Goal: Task Accomplishment & Management: Complete application form

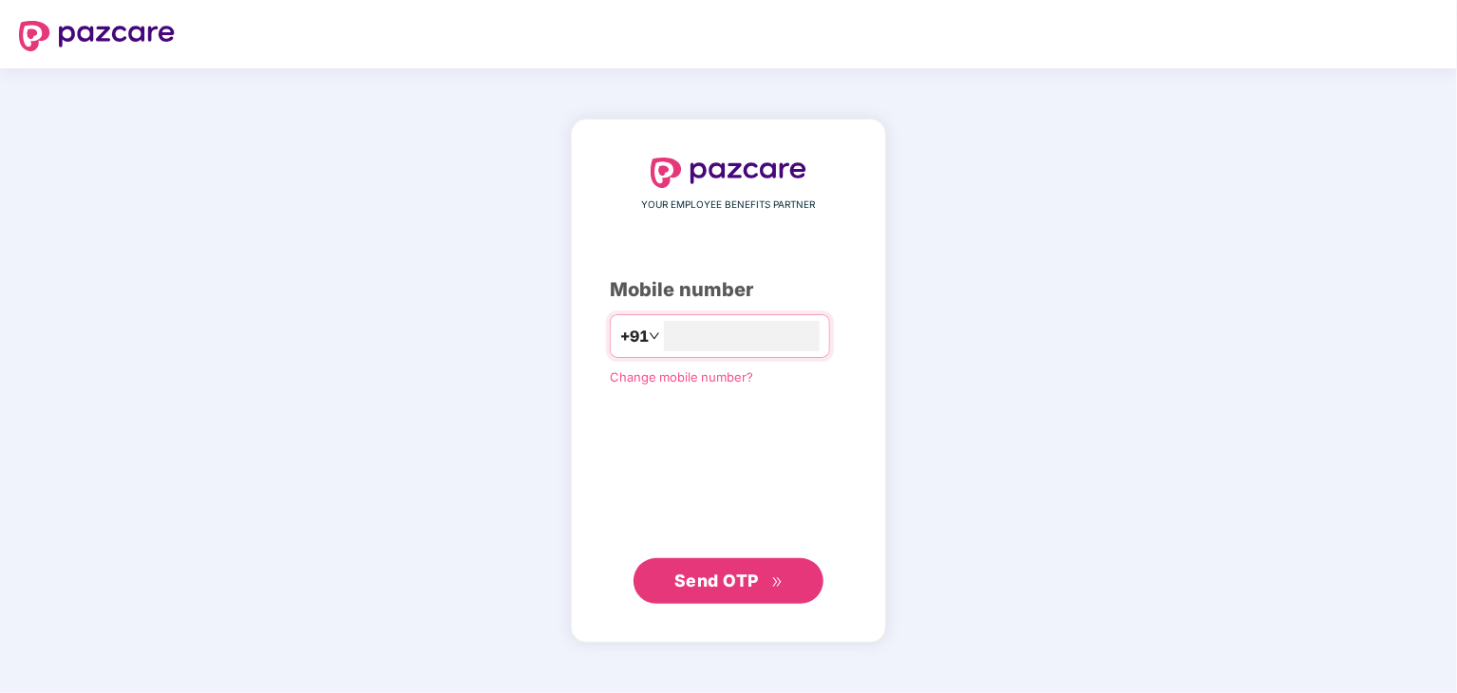
type input "**********"
click at [681, 577] on span "Send OTP" at bounding box center [716, 581] width 85 height 20
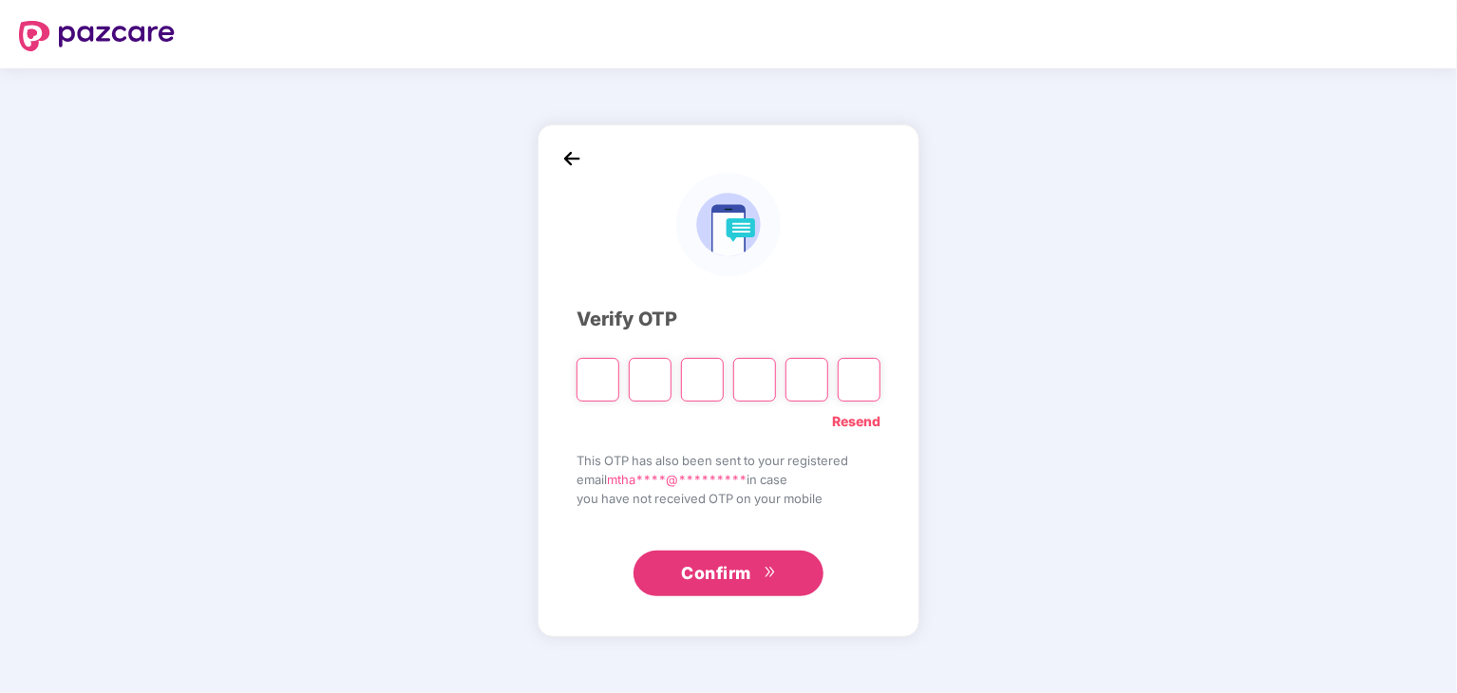
type input "*"
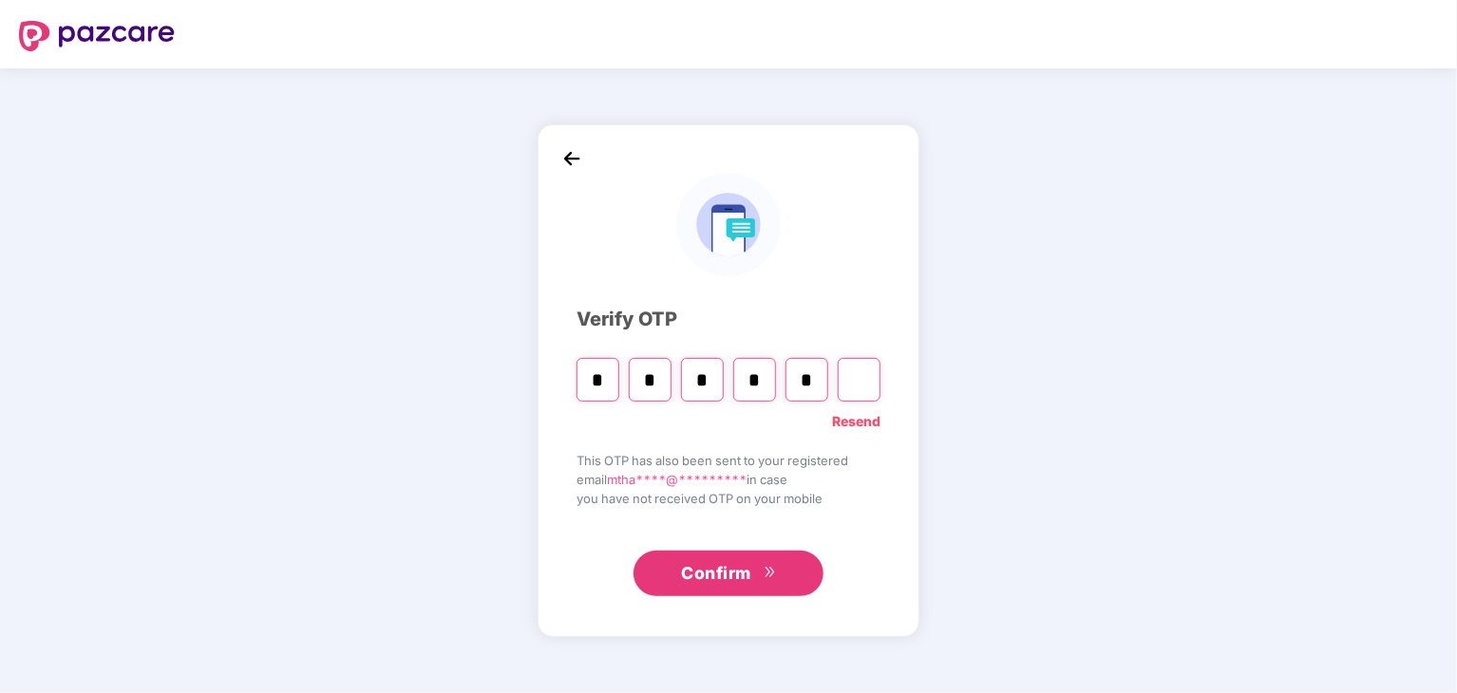
type input "*"
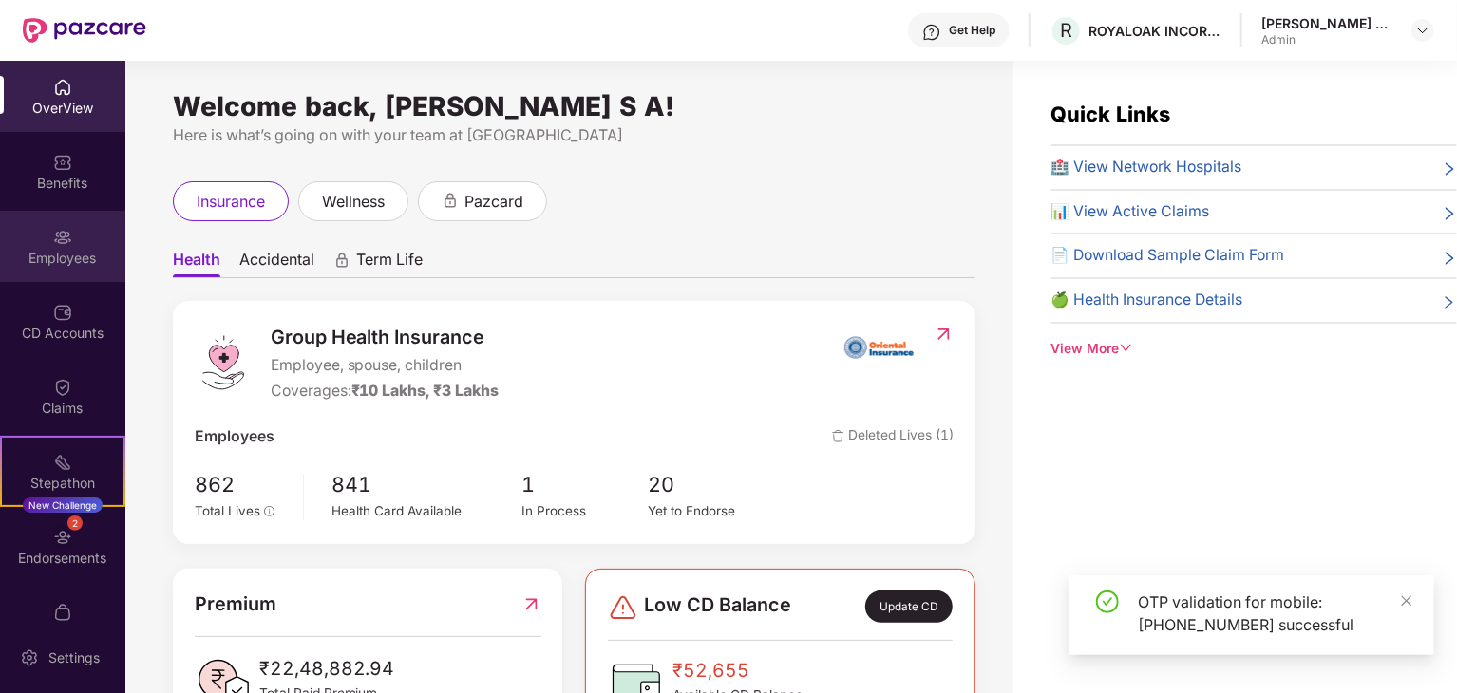
click at [61, 255] on div "Employees" at bounding box center [62, 258] width 125 height 19
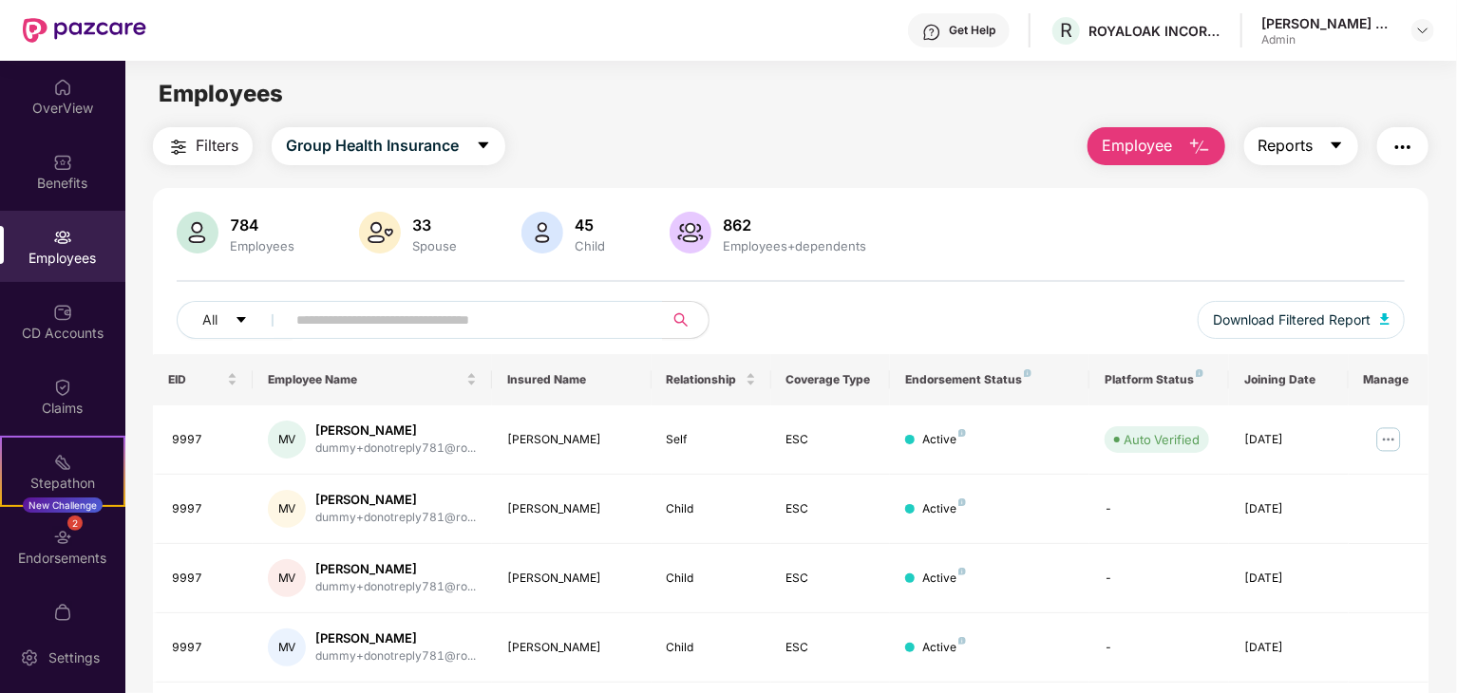
click at [1336, 142] on icon "caret-down" at bounding box center [1336, 145] width 10 height 7
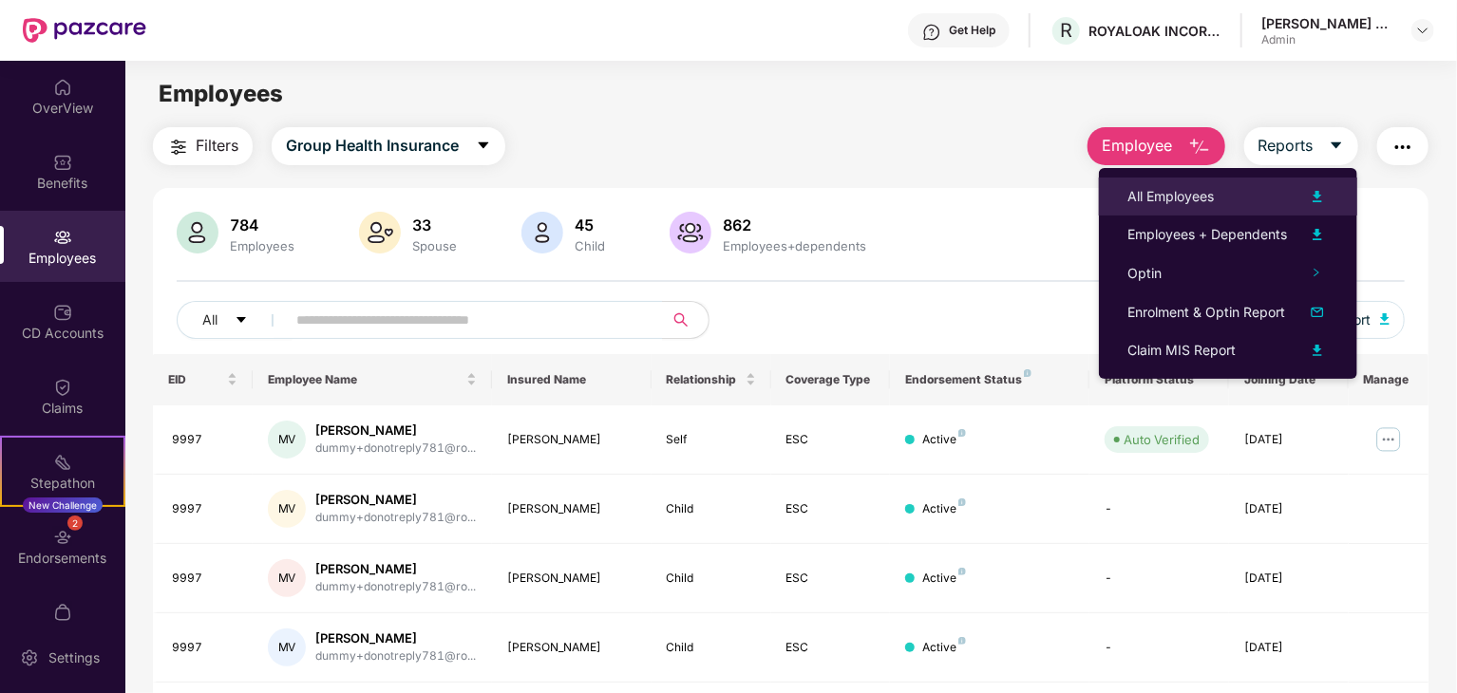
click at [1314, 193] on img at bounding box center [1317, 196] width 23 height 23
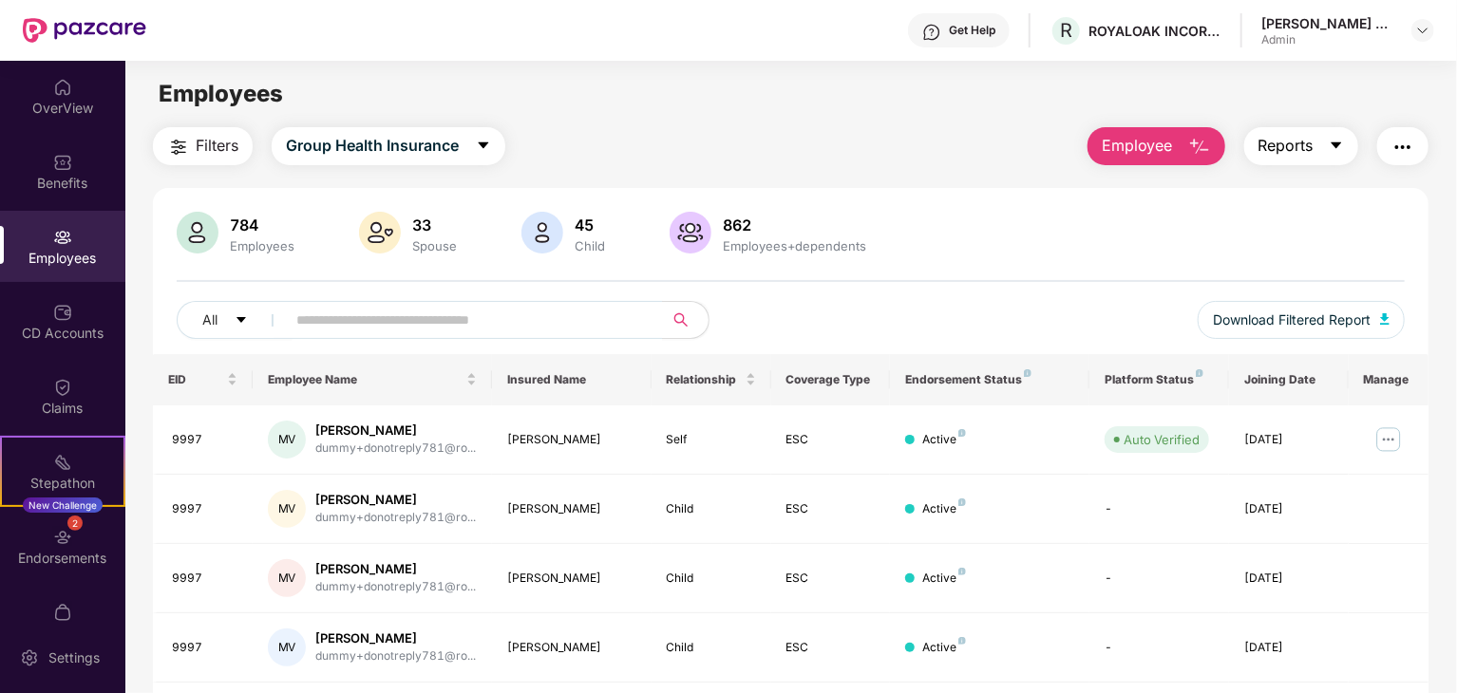
click at [1330, 142] on icon "caret-down" at bounding box center [1336, 145] width 15 height 15
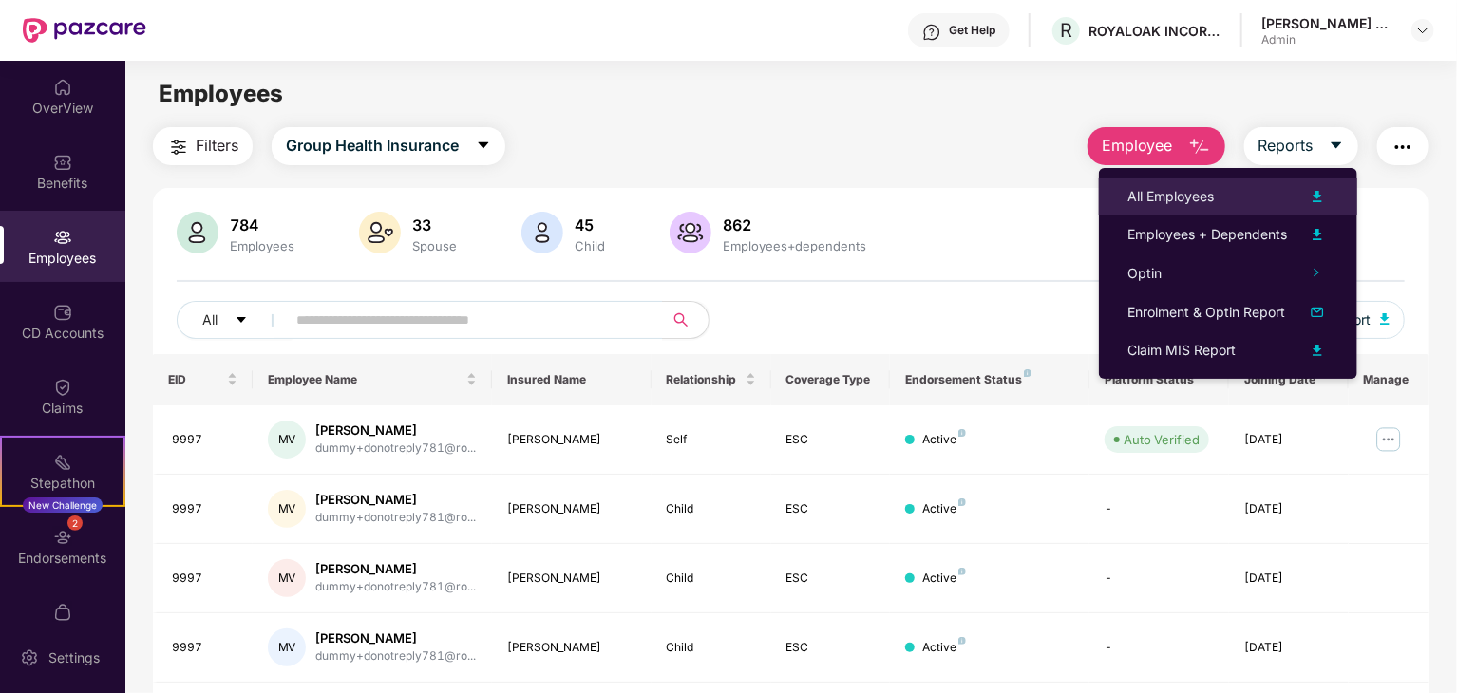
click at [1318, 198] on img at bounding box center [1317, 196] width 23 height 23
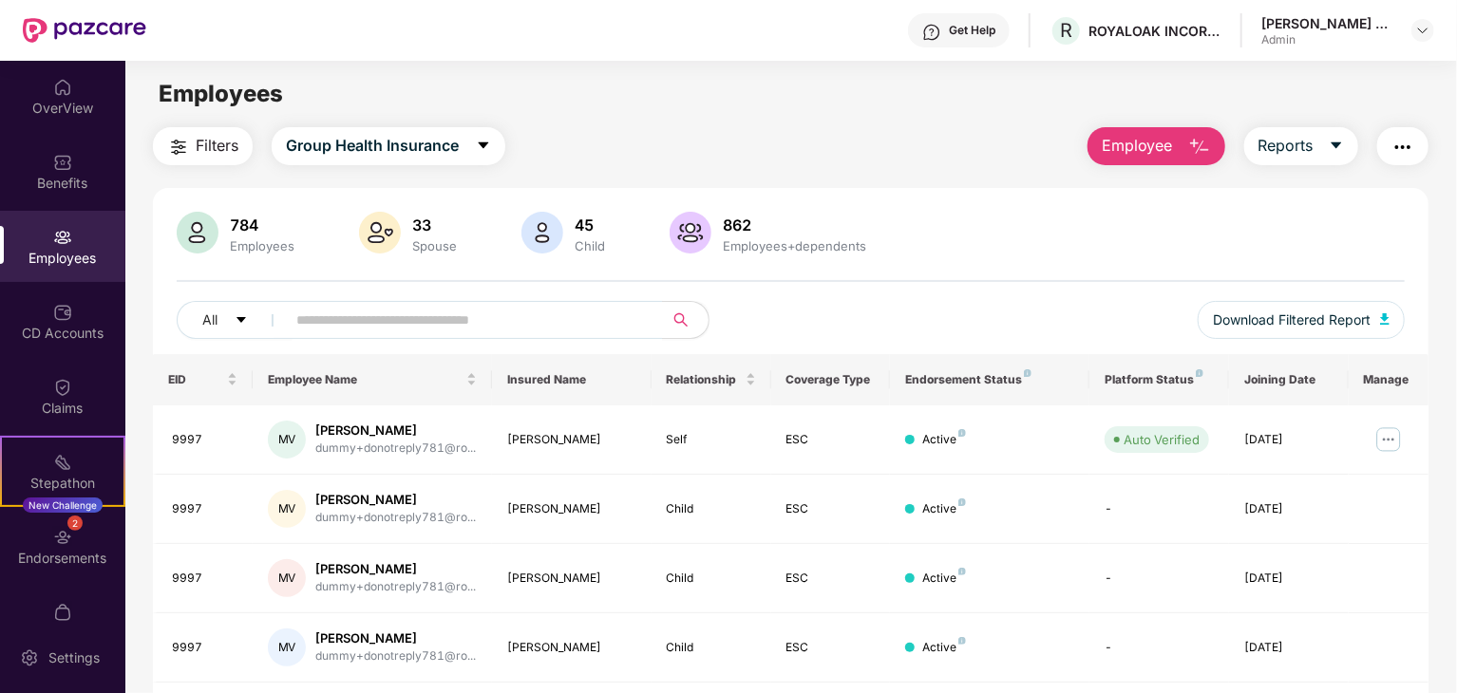
click at [1398, 130] on button "button" at bounding box center [1402, 146] width 51 height 38
click at [627, 96] on div "Employees" at bounding box center [790, 94] width 1331 height 36
click at [908, 122] on main "Employees Filters Group Health Insurance Employee Reports 784 Employees 33 Spou…" at bounding box center [790, 407] width 1331 height 693
click at [233, 229] on div "784" at bounding box center [262, 225] width 72 height 19
click at [1311, 153] on span "Reports" at bounding box center [1285, 146] width 55 height 24
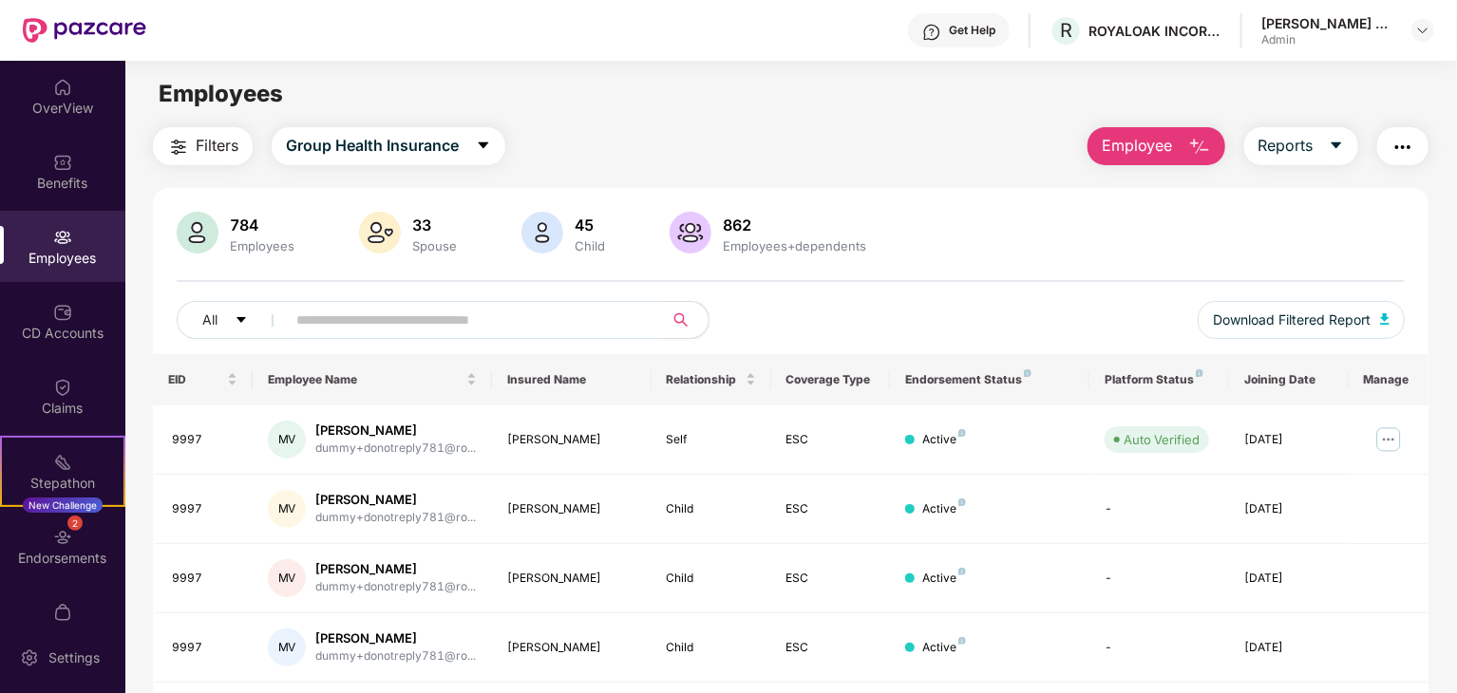
click at [1447, 214] on div "Filters Group Health Insurance Employee Reports 784 Employees 33 Spouse 45 Chil…" at bounding box center [790, 647] width 1331 height 1040
click at [1387, 320] on img "button" at bounding box center [1384, 318] width 9 height 11
click at [87, 549] on div "Endorsements" at bounding box center [62, 558] width 125 height 19
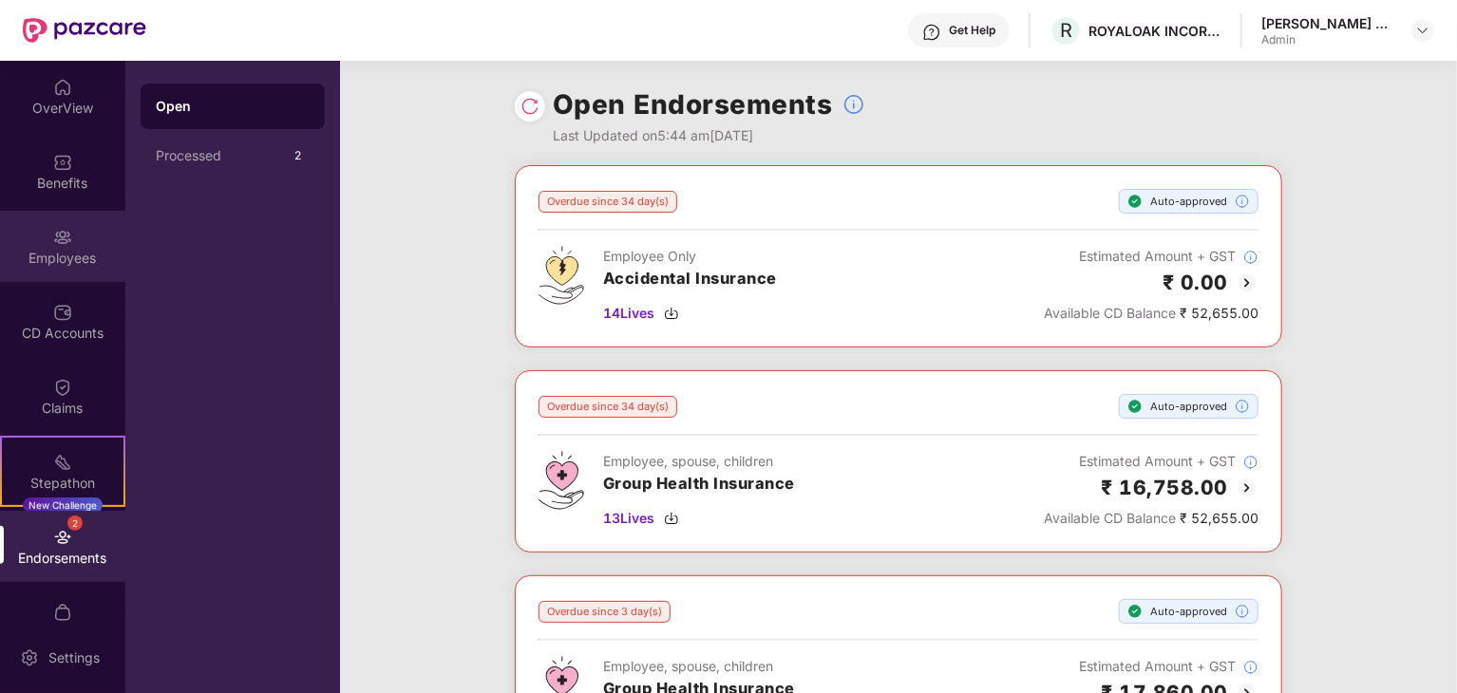
click at [72, 252] on div "Employees" at bounding box center [62, 258] width 125 height 19
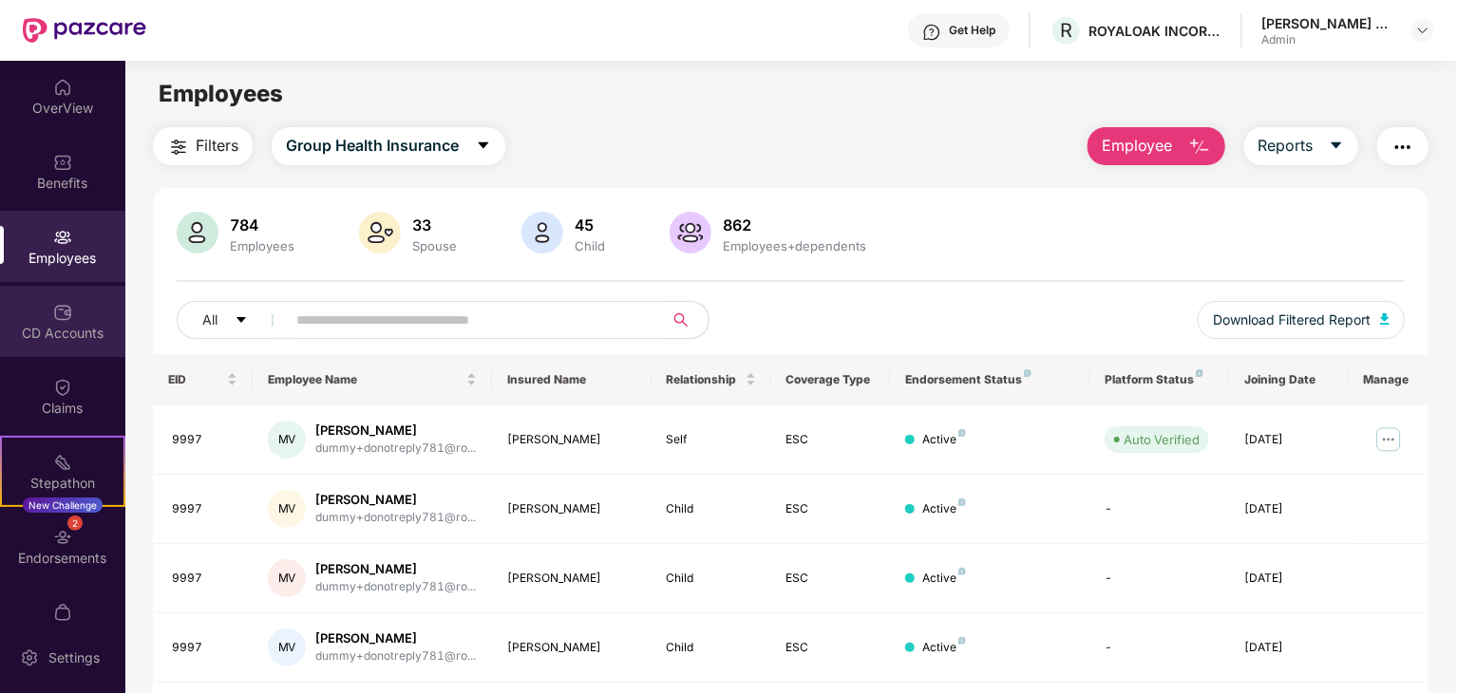
click at [85, 329] on div "CD Accounts" at bounding box center [62, 333] width 125 height 19
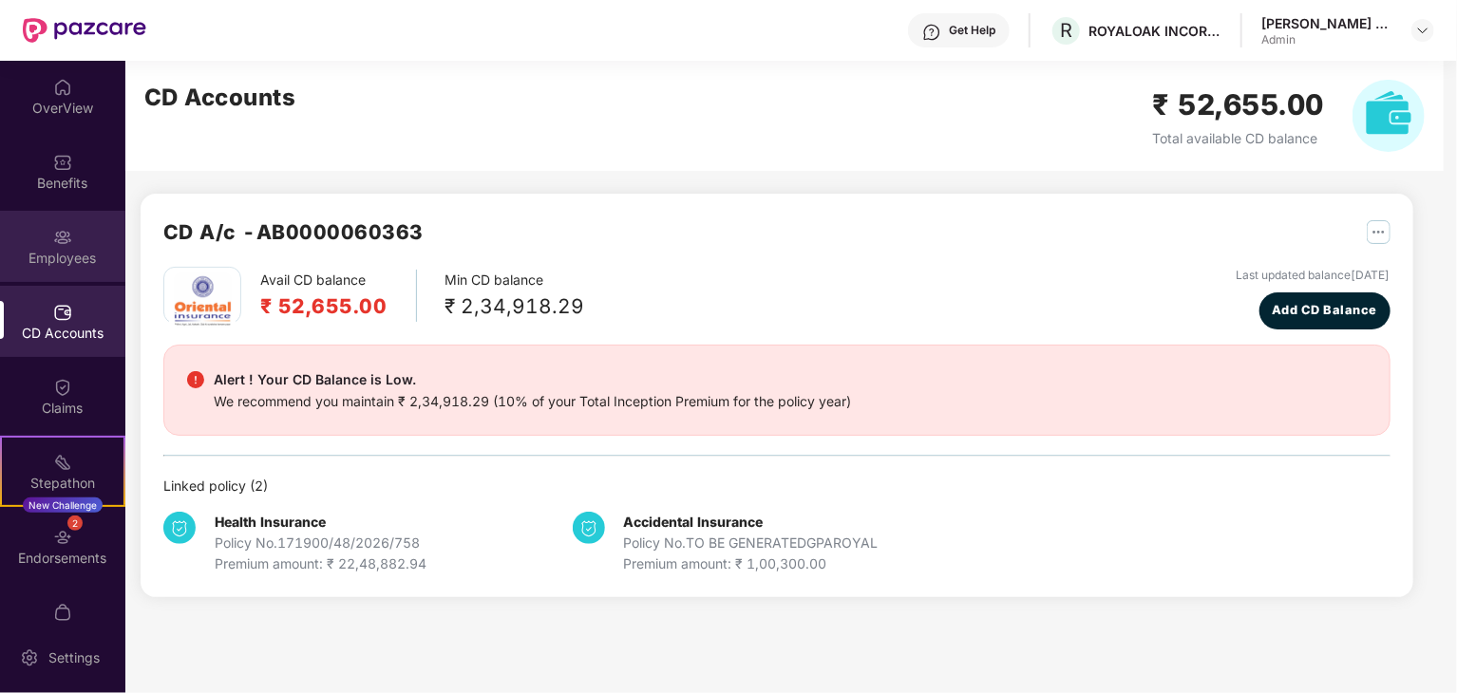
click at [61, 249] on div "Employees" at bounding box center [62, 258] width 125 height 19
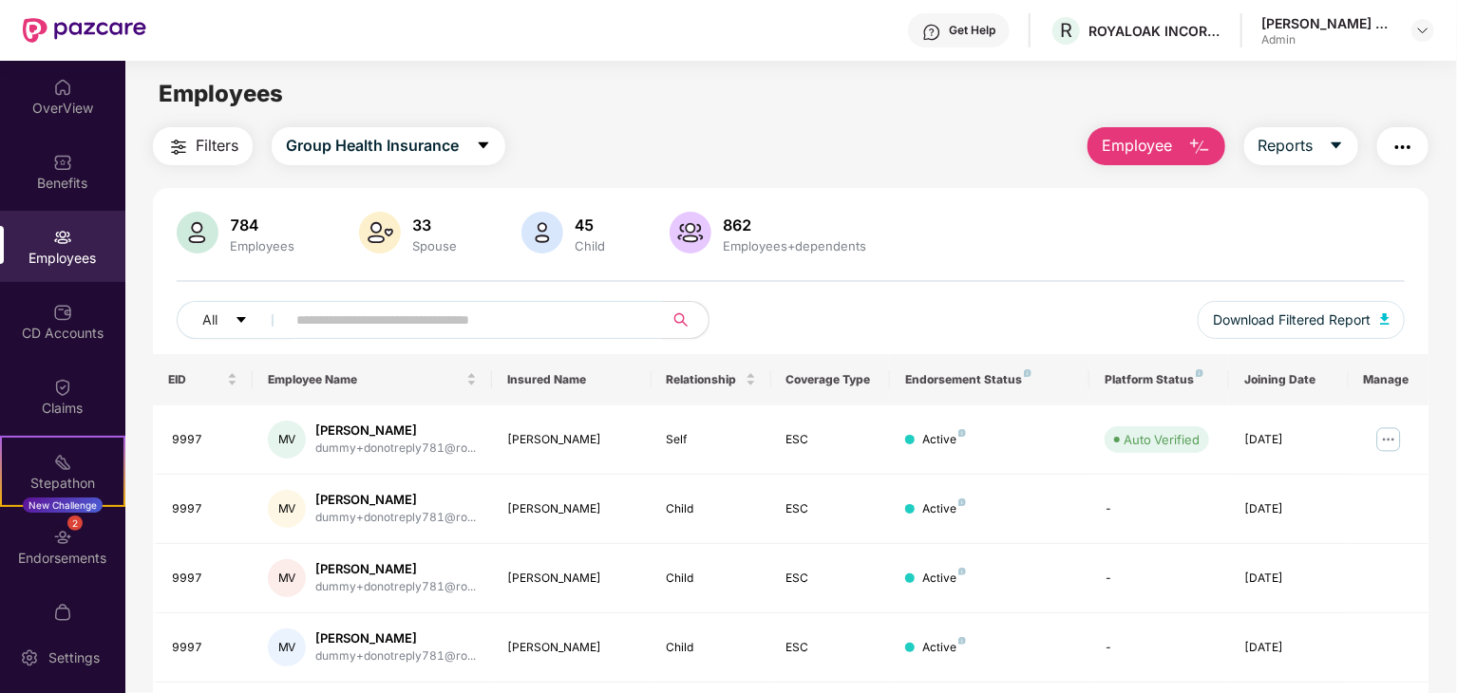
click at [1152, 143] on span "Employee" at bounding box center [1137, 146] width 71 height 24
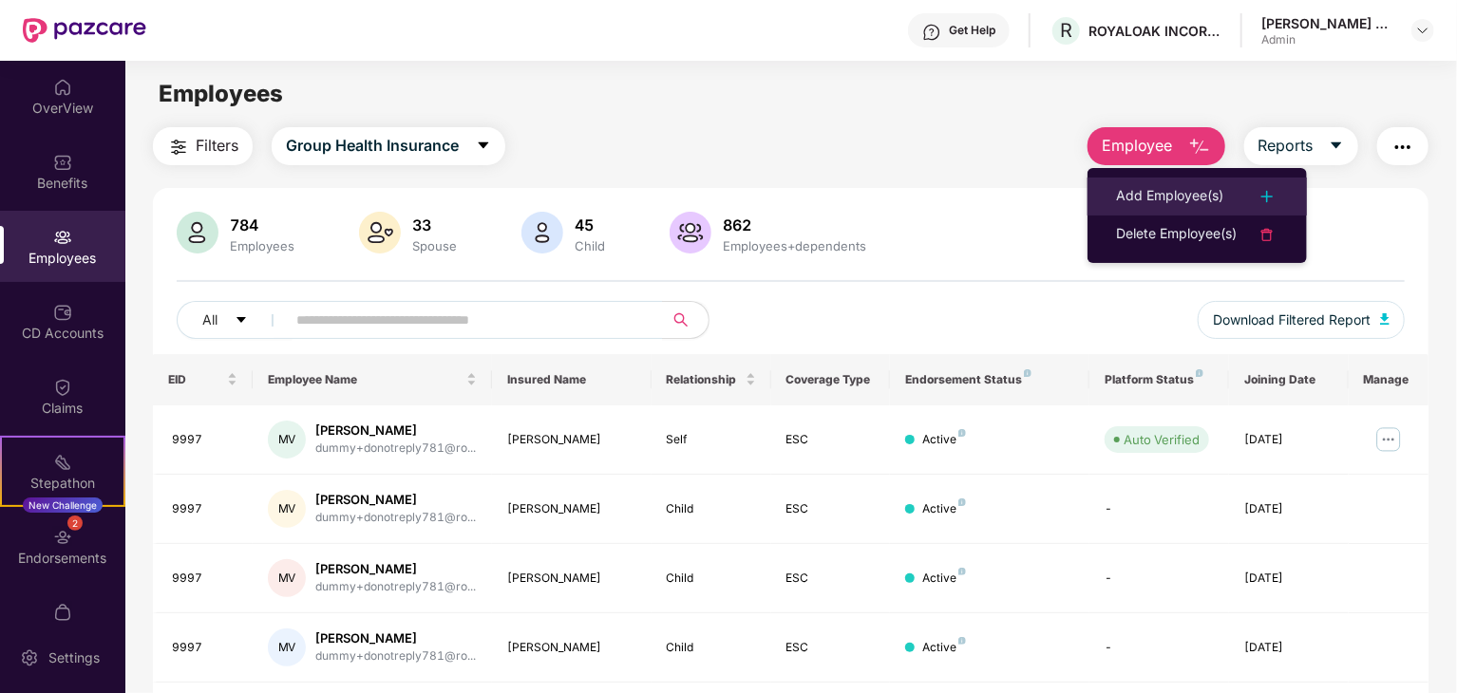
click at [1154, 195] on div "Add Employee(s)" at bounding box center [1169, 196] width 107 height 23
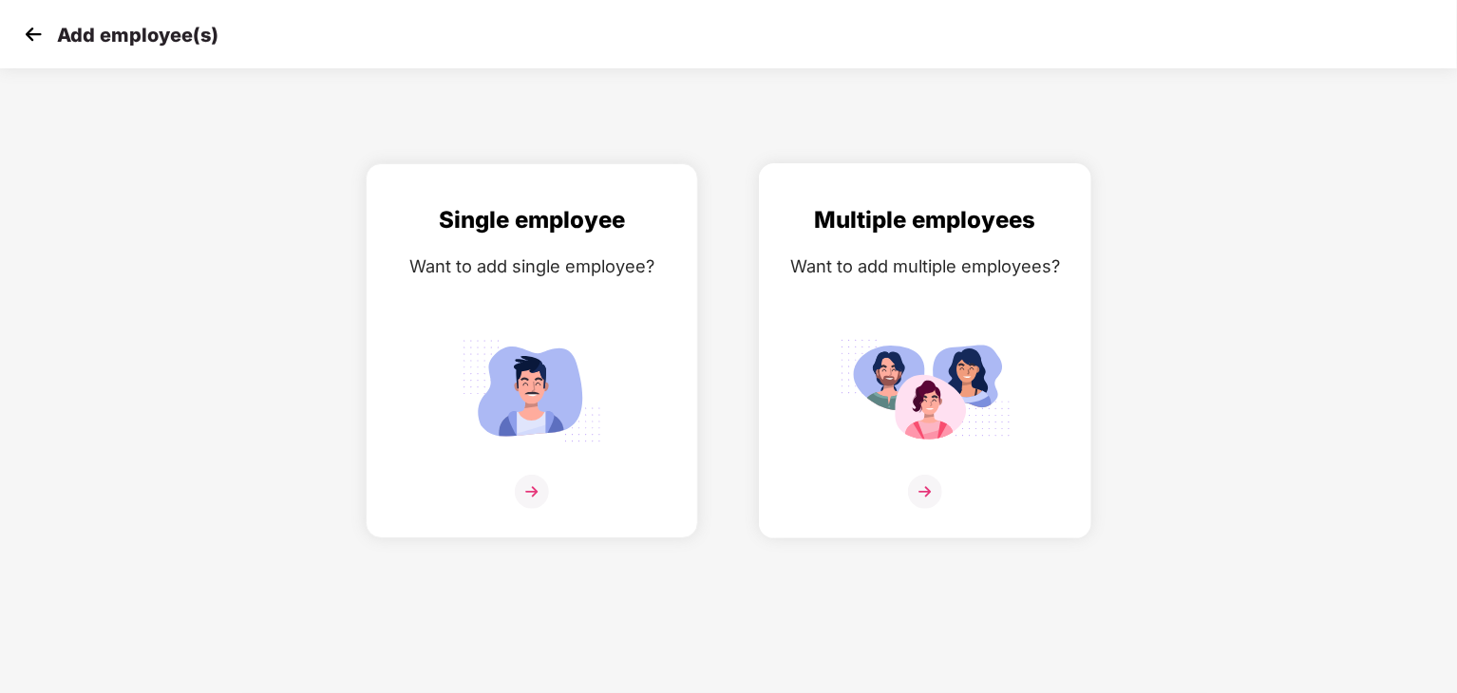
click at [923, 486] on img at bounding box center [925, 492] width 34 height 34
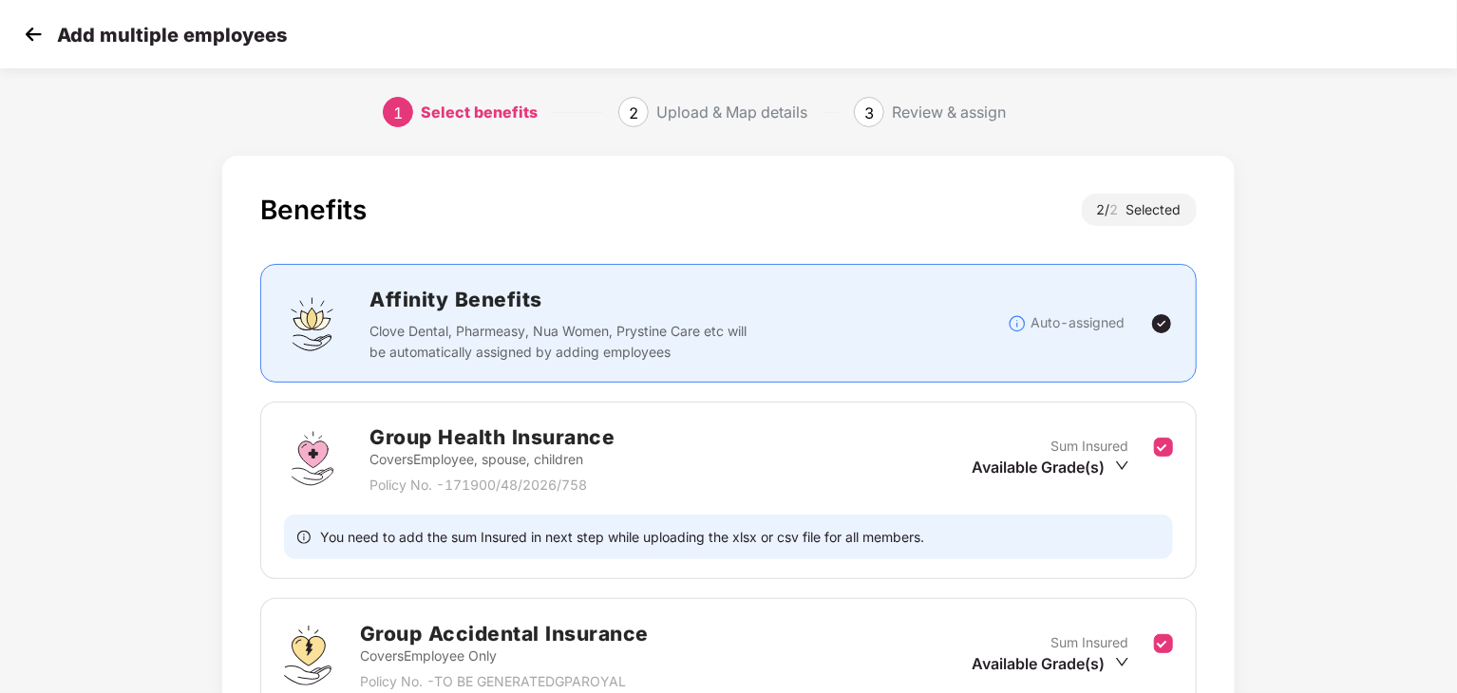
click at [29, 38] on img at bounding box center [33, 34] width 28 height 28
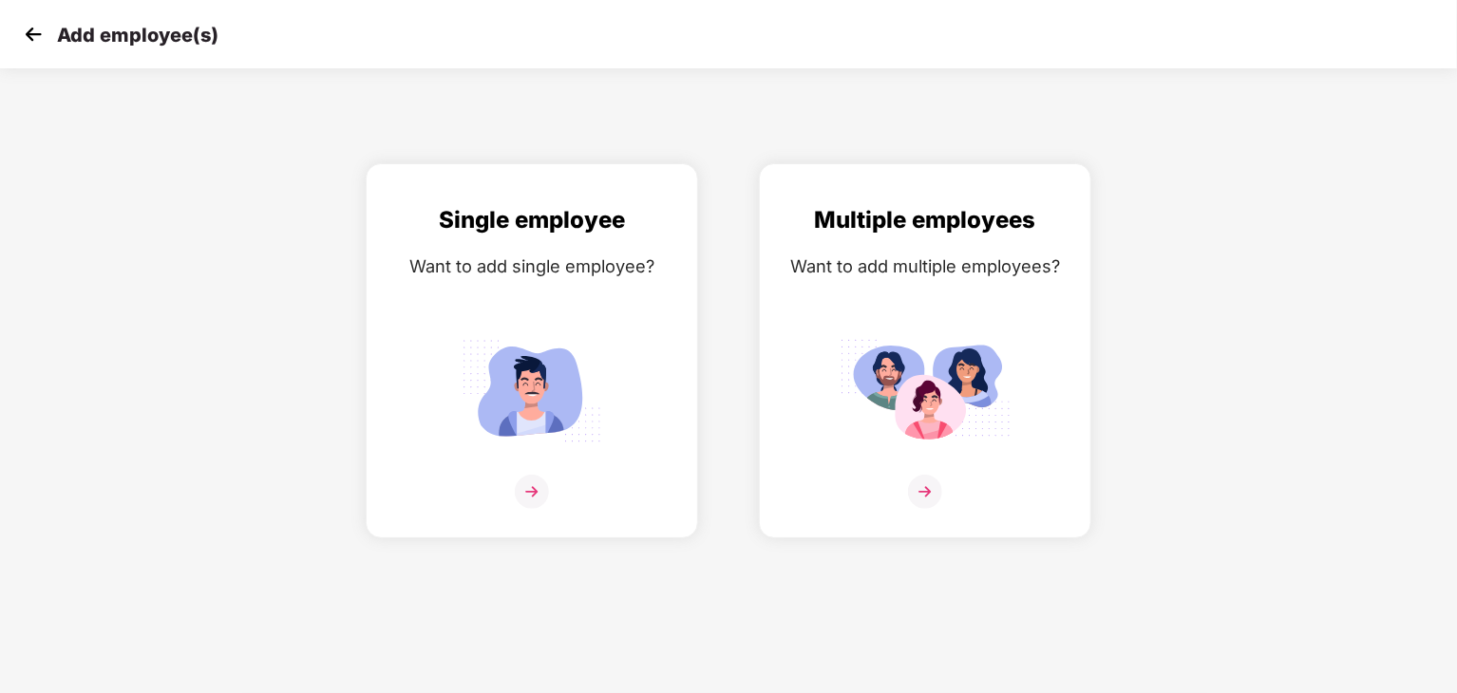
click at [33, 43] on img at bounding box center [33, 34] width 28 height 28
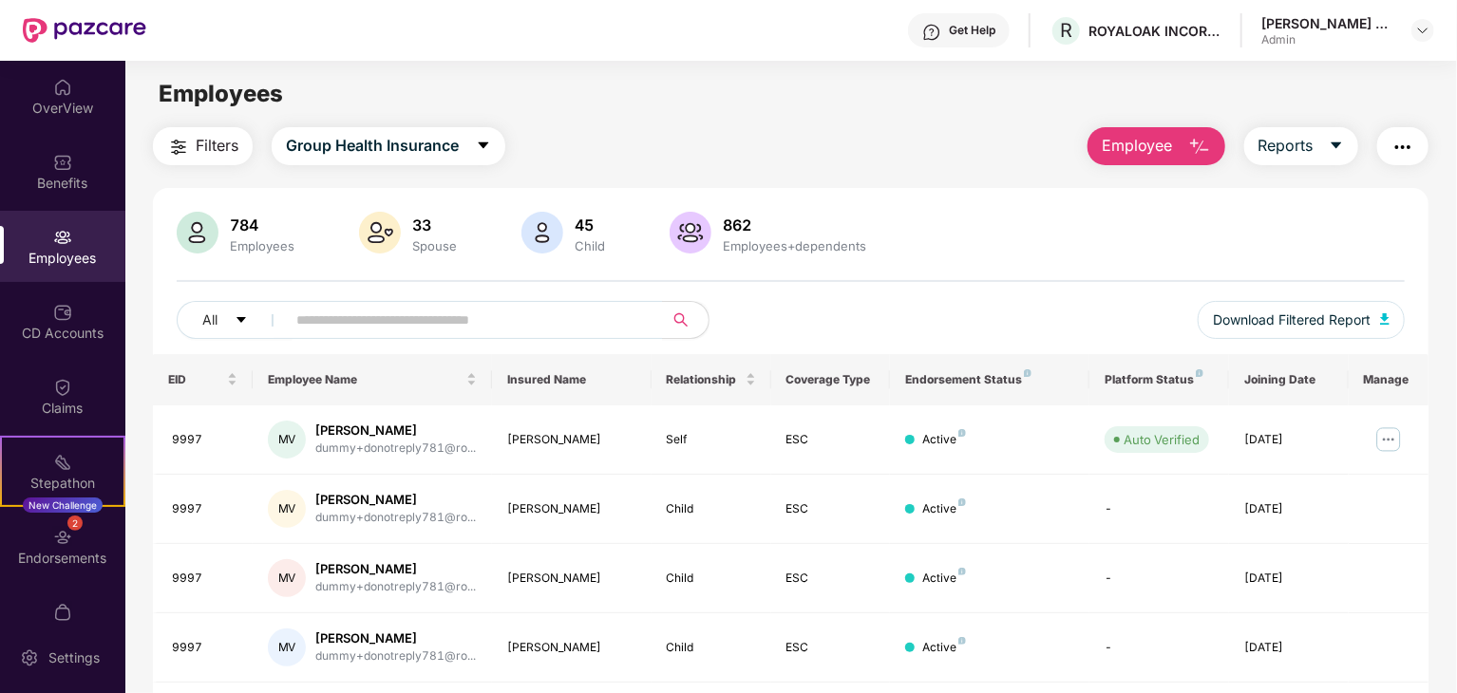
click at [843, 142] on div "Filters Group Health Insurance Employee Reports" at bounding box center [790, 146] width 1275 height 38
click at [1094, 206] on div "784 Employees 33 Spouse 45 Child 862 Employees+dependents All Download Filtered…" at bounding box center [790, 677] width 1275 height 979
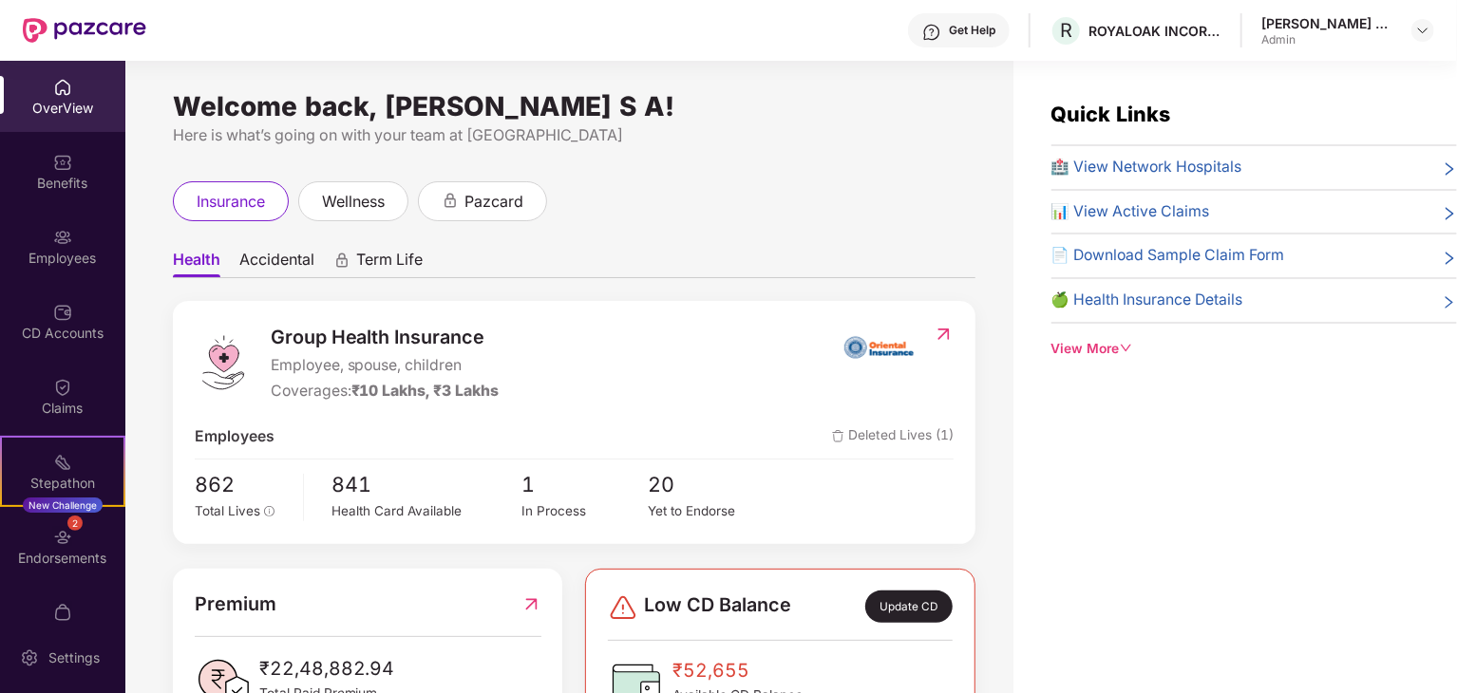
click at [1075, 206] on span "📊 View Active Claims" at bounding box center [1130, 212] width 159 height 24
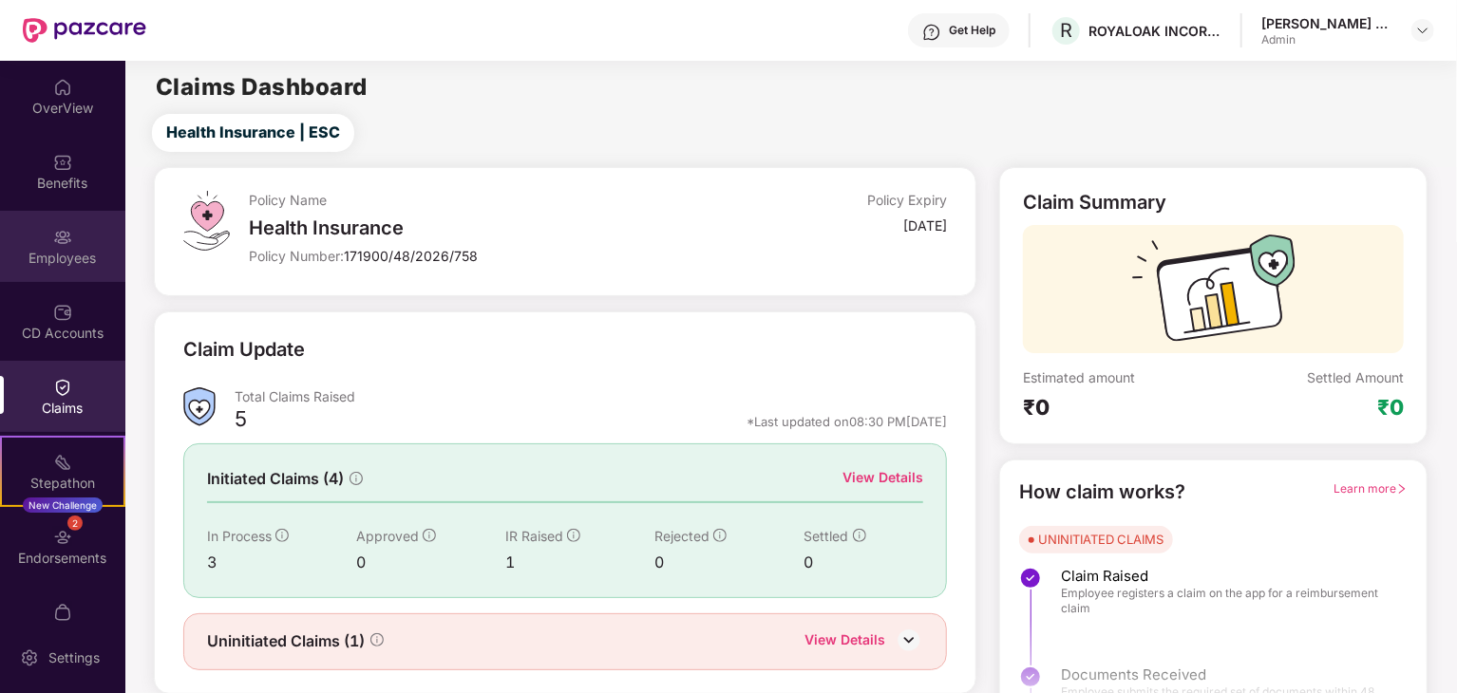
click at [48, 228] on div "Employees" at bounding box center [62, 246] width 125 height 71
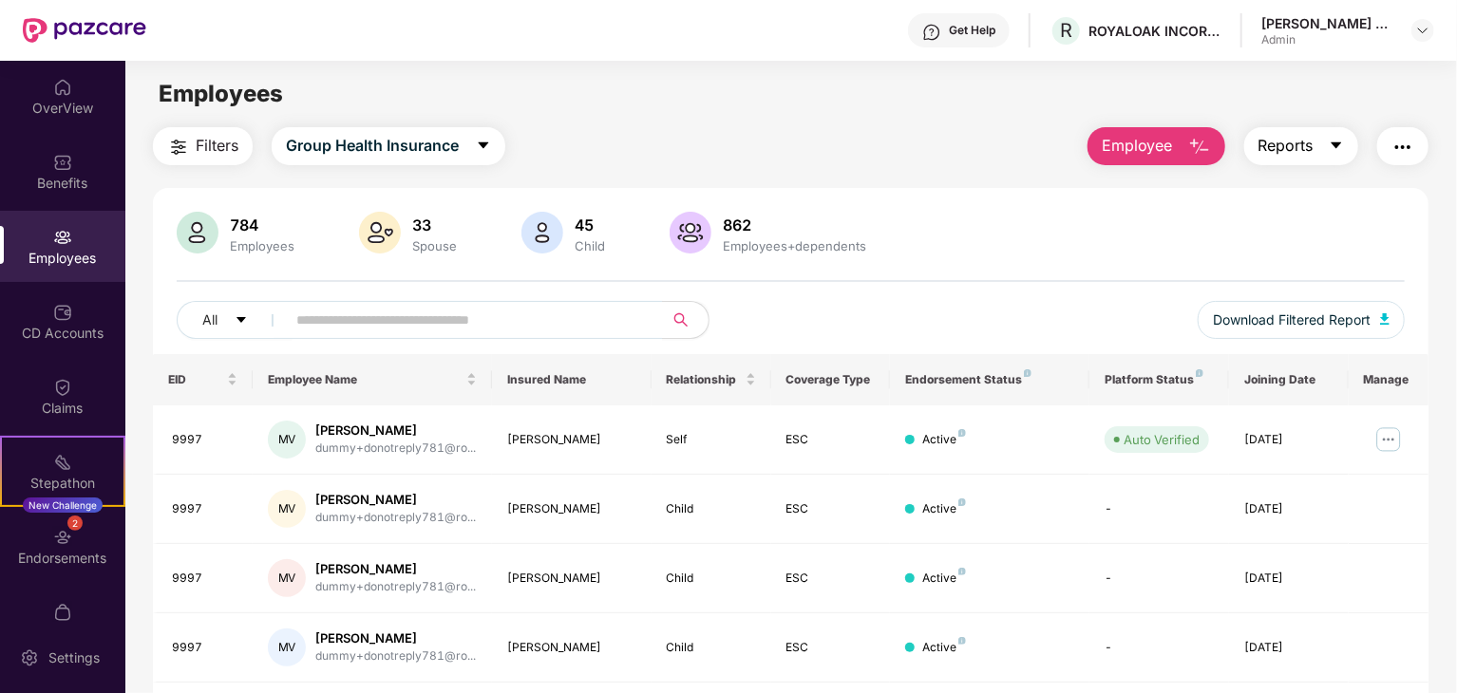
click at [1343, 153] on span "caret-down" at bounding box center [1336, 146] width 15 height 17
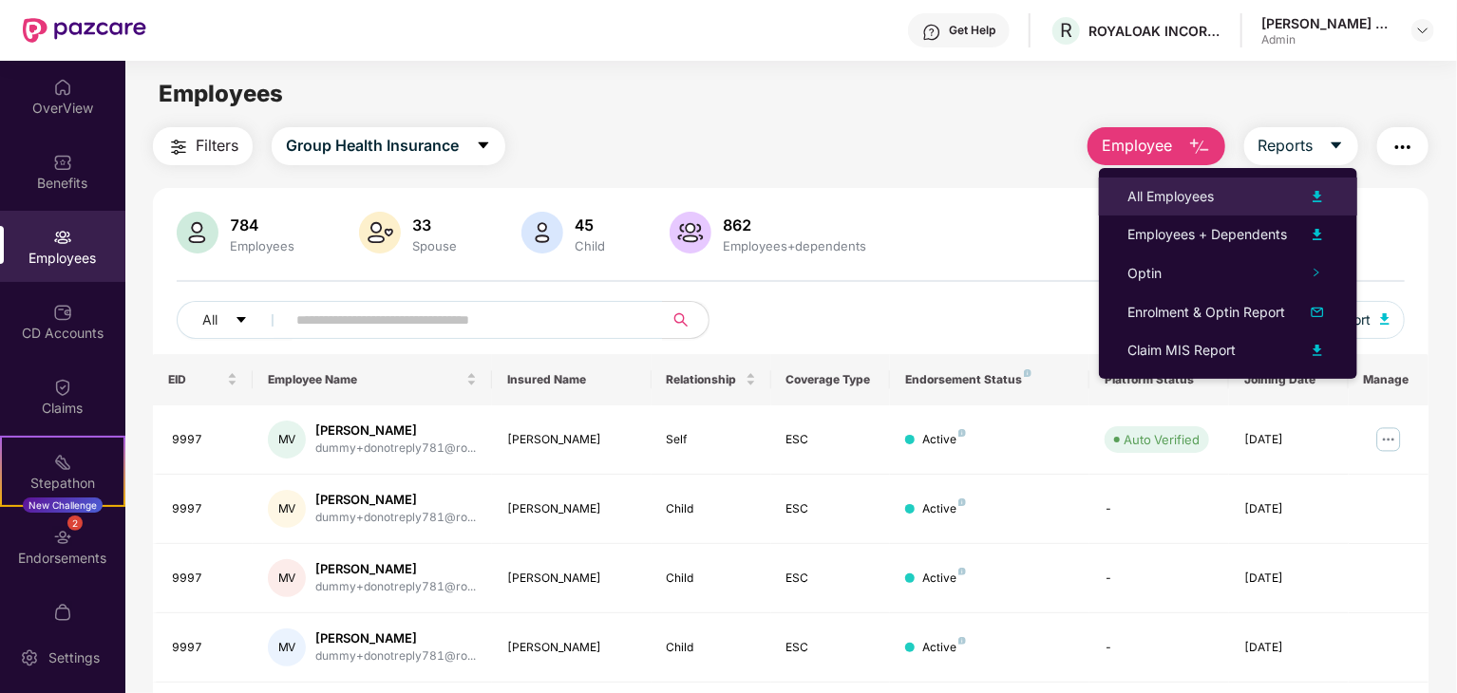
click at [1319, 187] on img at bounding box center [1317, 196] width 23 height 23
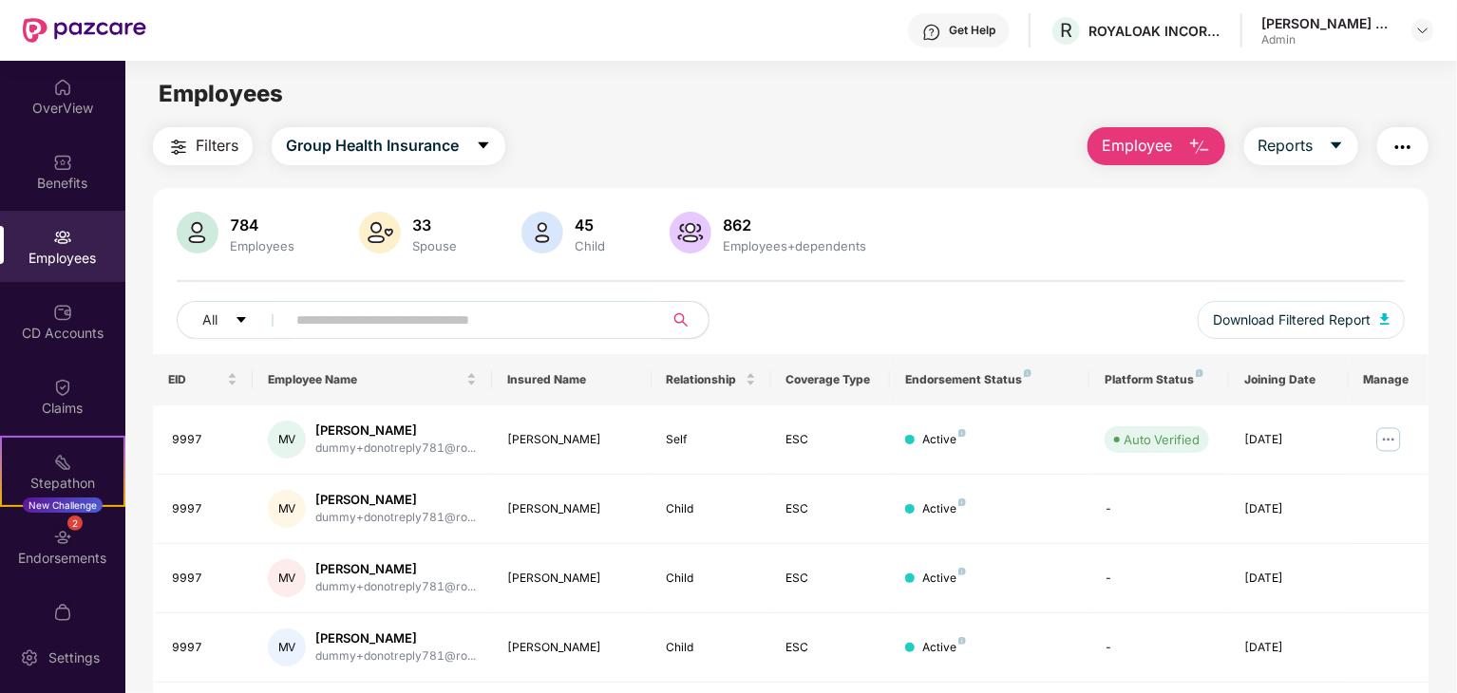
click at [1115, 138] on span "Employee" at bounding box center [1137, 146] width 71 height 24
click at [1298, 149] on span "Reports" at bounding box center [1285, 146] width 55 height 24
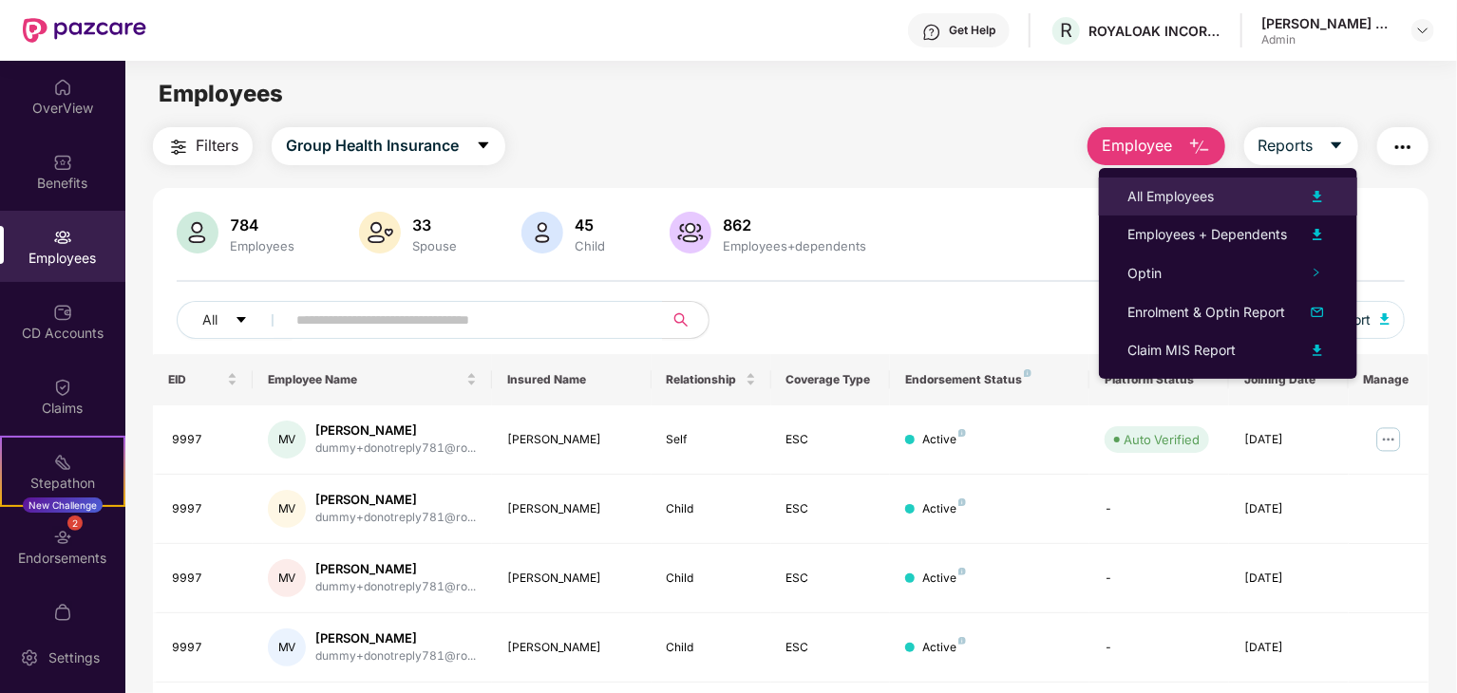
click at [1318, 195] on img at bounding box center [1317, 196] width 23 height 23
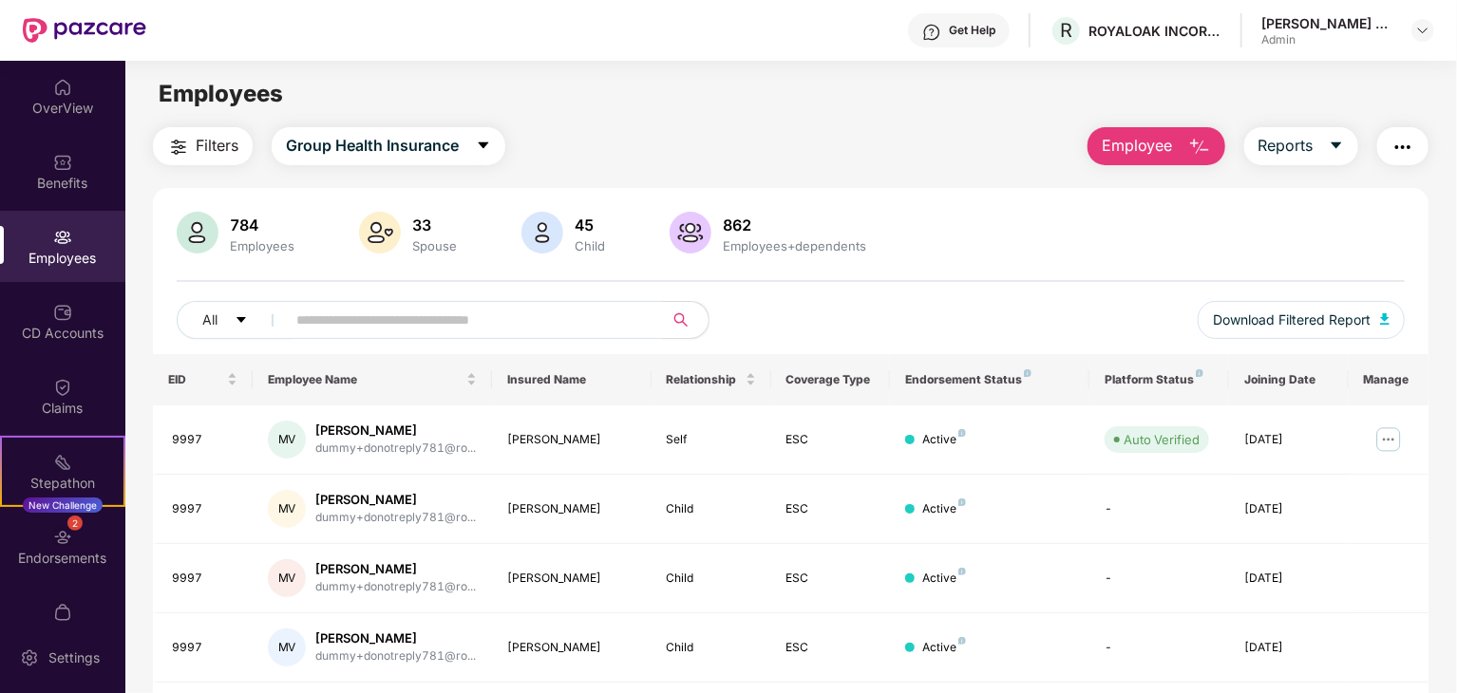
click at [1148, 61] on main "Employees Filters Group Health Insurance Employee Reports 784 Employees 33 Spou…" at bounding box center [790, 407] width 1331 height 693
click at [53, 243] on img at bounding box center [62, 237] width 19 height 19
click at [525, 50] on div "Get Help R ROYALOAK INCORPORATION PRIVATE LIMITED Mahammad Thasrif S A Admin" at bounding box center [790, 30] width 1288 height 61
click at [349, 311] on input "text" at bounding box center [466, 320] width 341 height 28
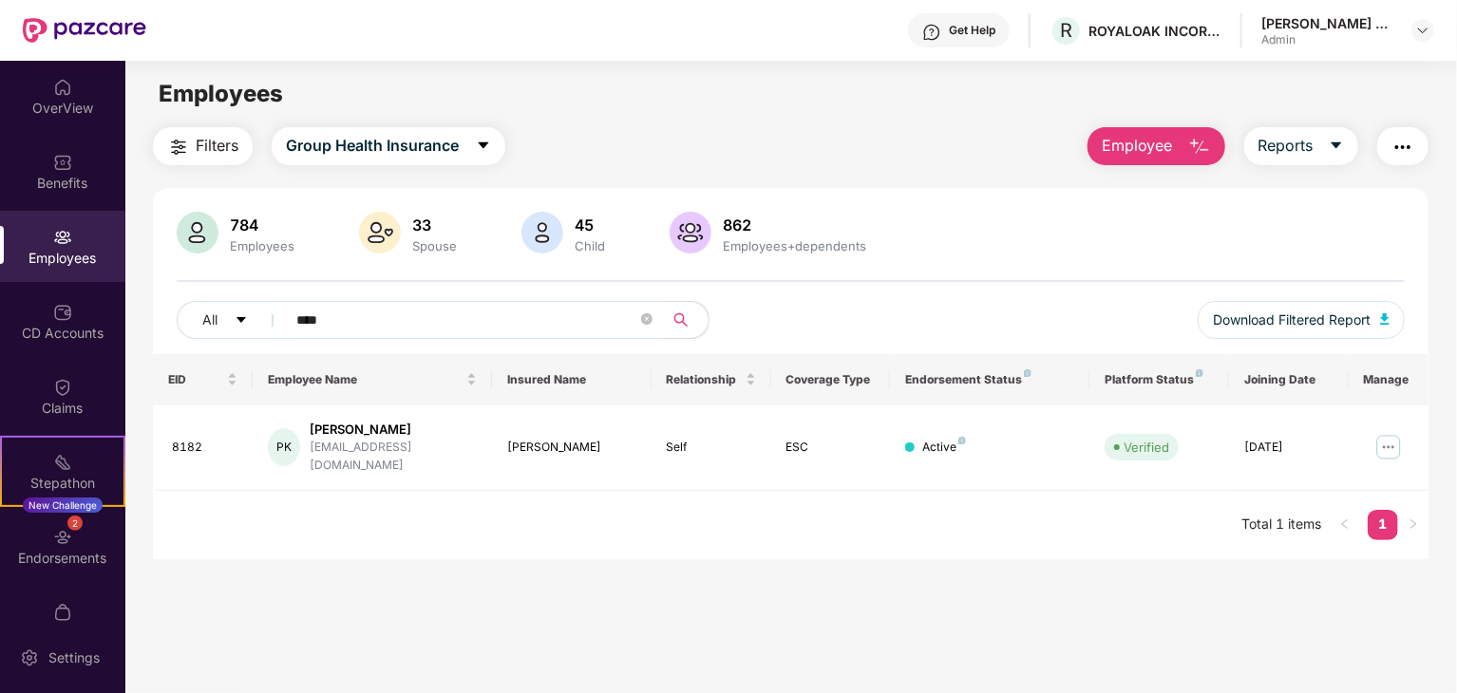
click at [525, 311] on input "****" at bounding box center [466, 320] width 341 height 28
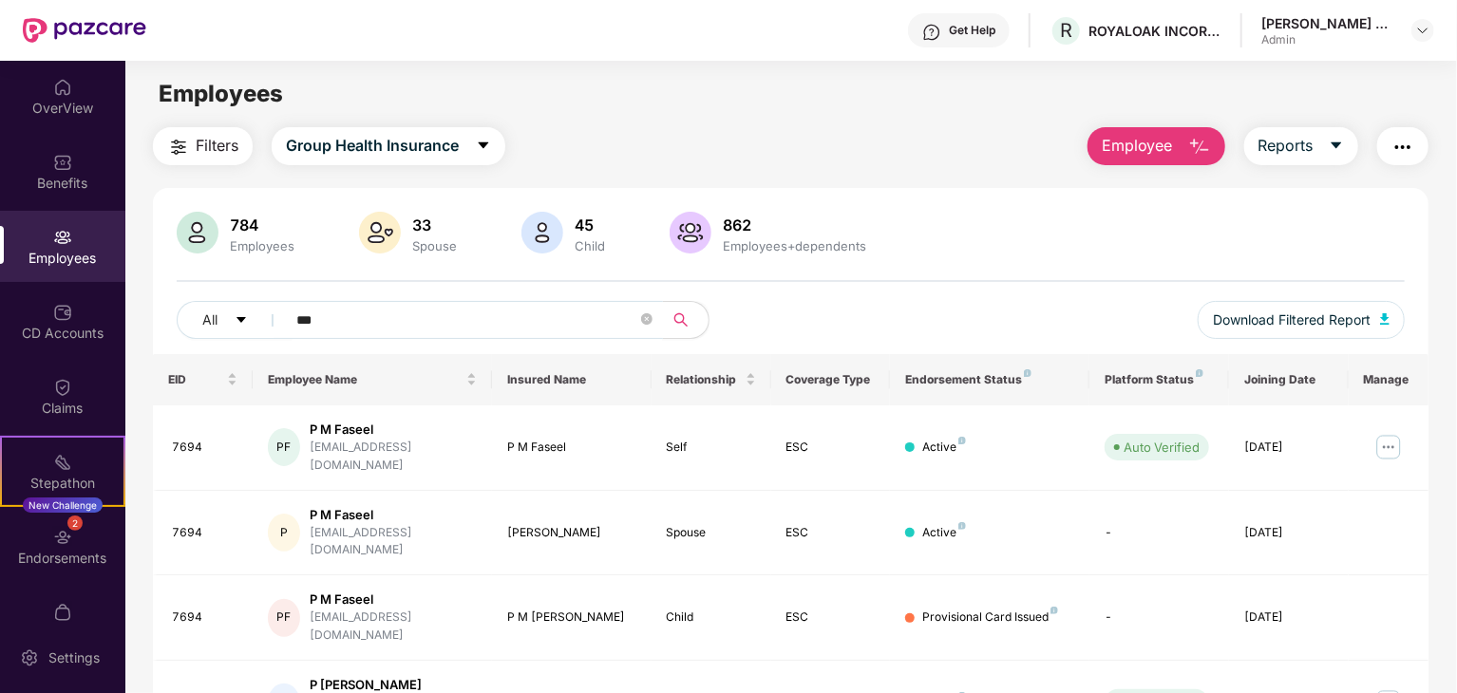
type input "***"
click at [908, 125] on main "Employees Filters Group Health Insurance Employee Reports 784 Employees 33 Spou…" at bounding box center [790, 407] width 1331 height 693
click at [1179, 146] on button "Employee" at bounding box center [1156, 146] width 138 height 38
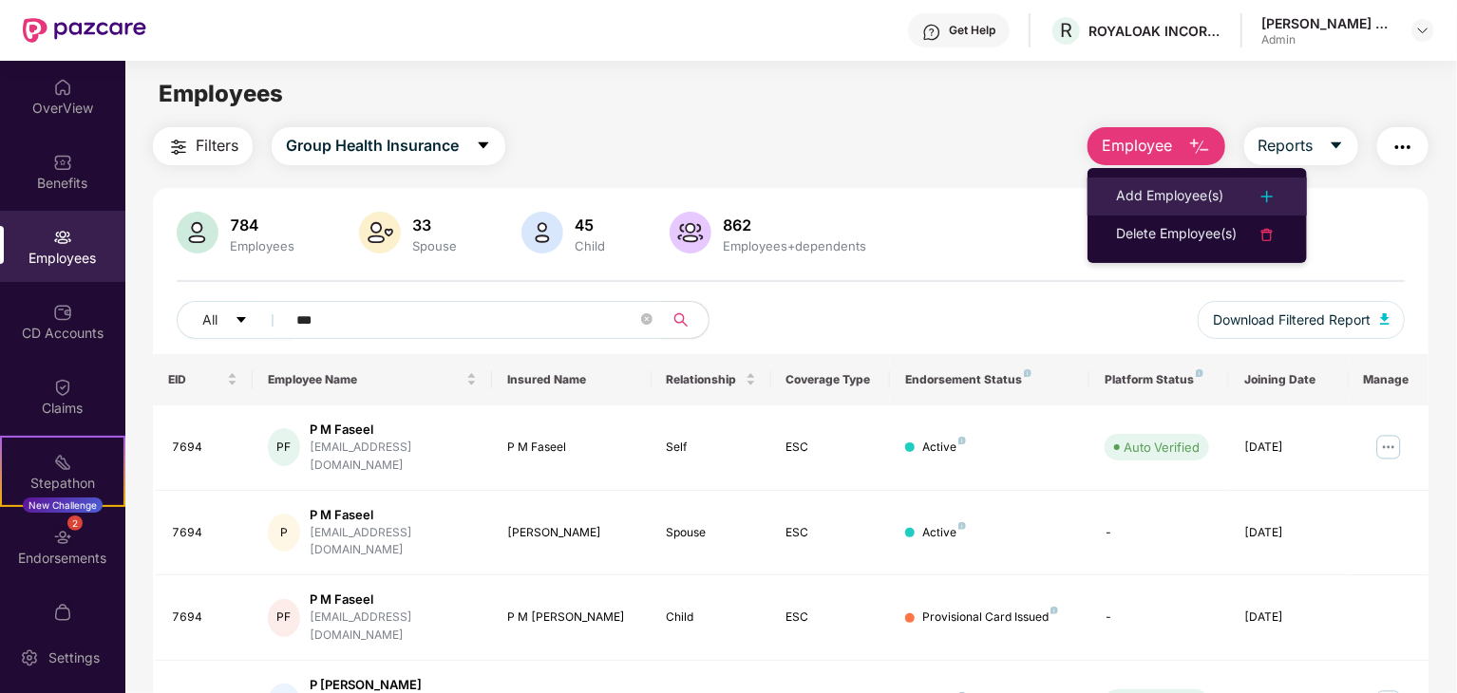
click at [1265, 194] on img at bounding box center [1266, 196] width 23 height 23
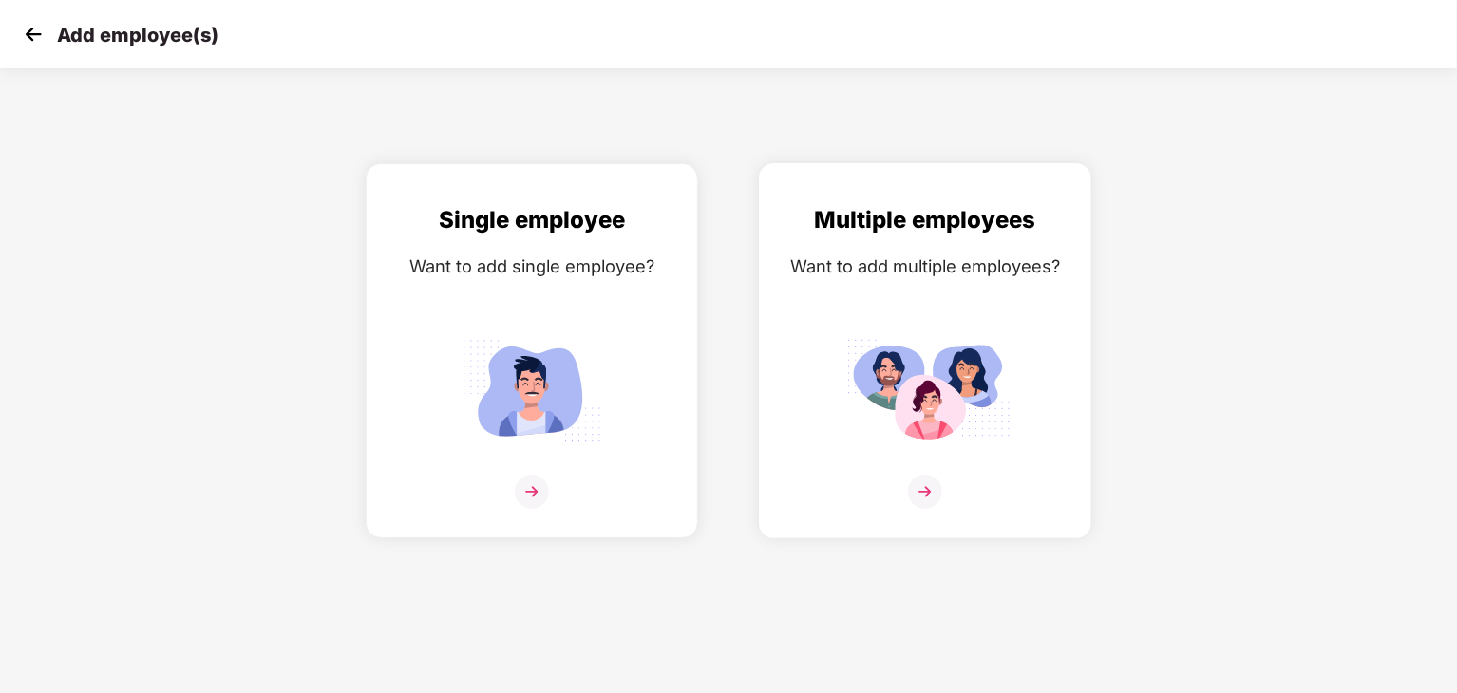
click at [927, 511] on div at bounding box center [925, 504] width 293 height 58
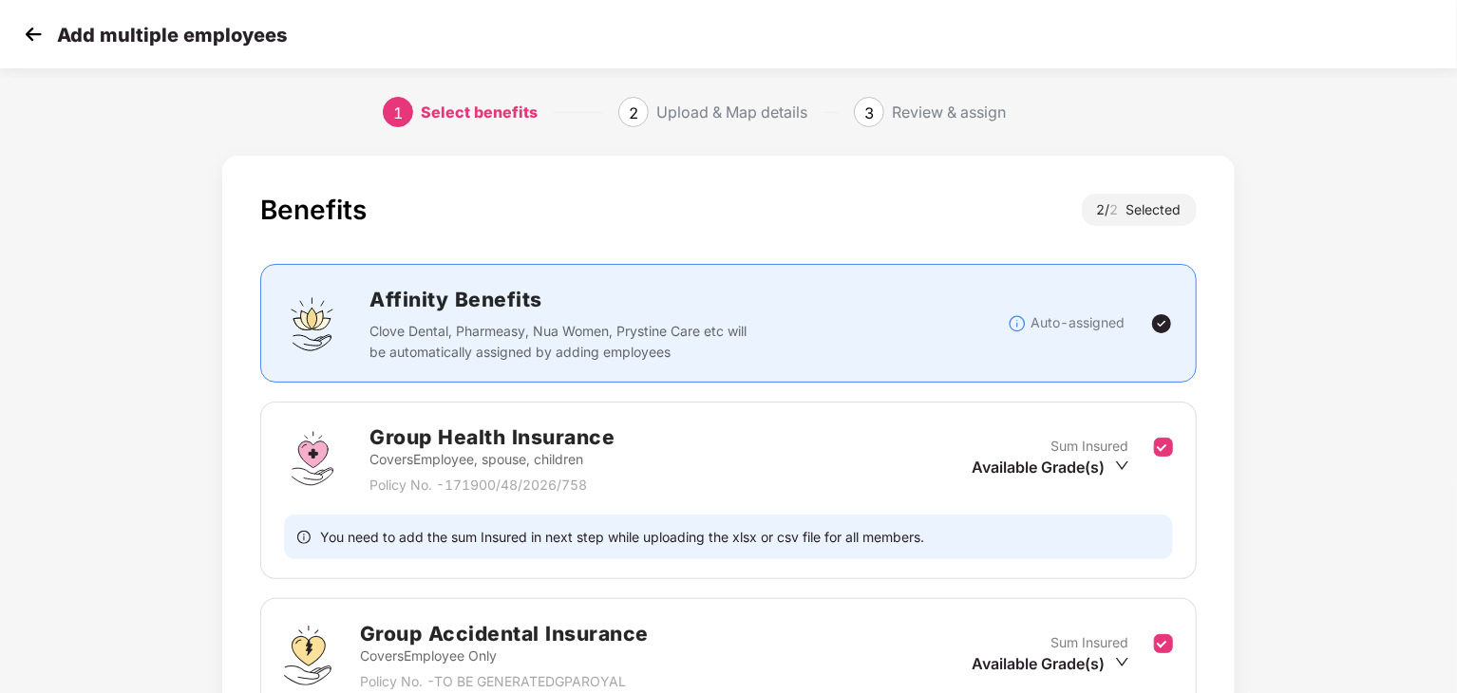
click at [1390, 256] on div "Benefits 2 / 2 Selected Affinity Benefits Clove Dental, Pharmeasy, Nua Women, P…" at bounding box center [728, 543] width 1457 height 795
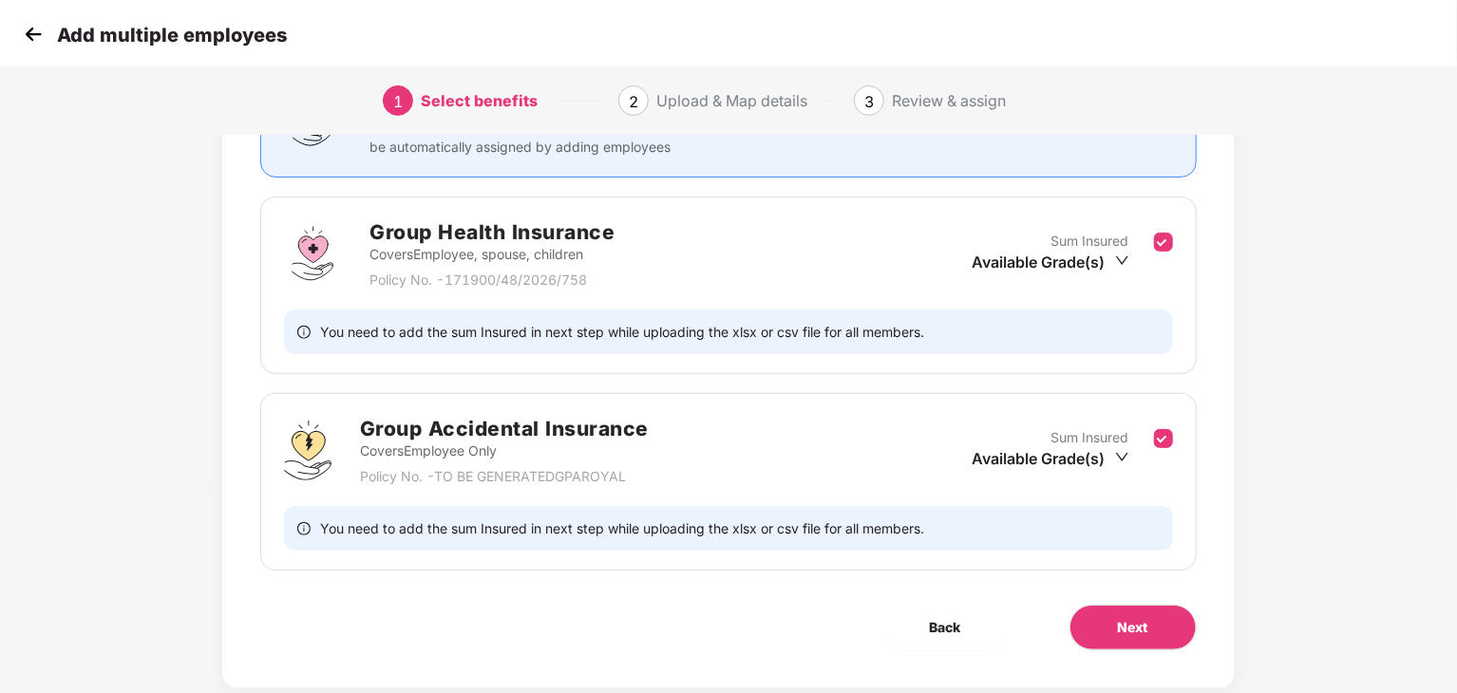
scroll to position [247, 0]
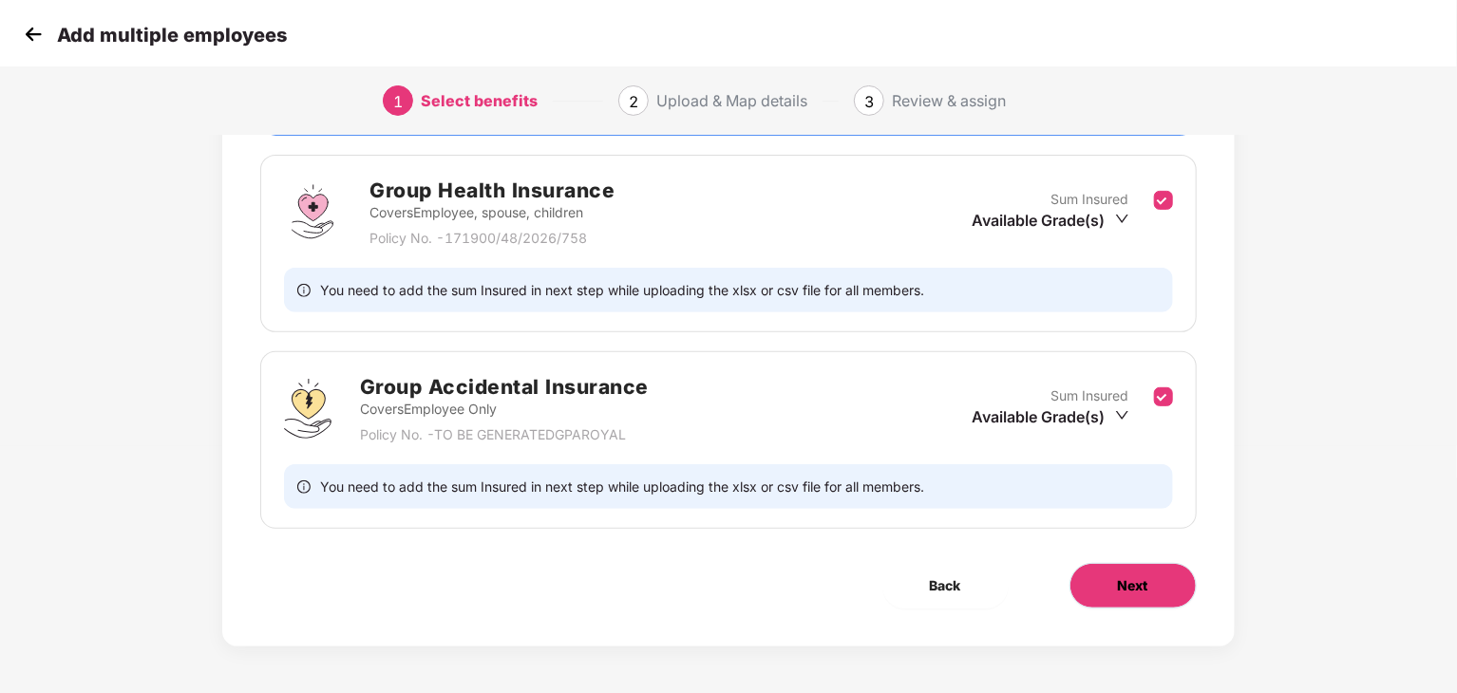
click at [1124, 569] on button "Next" at bounding box center [1132, 586] width 127 height 46
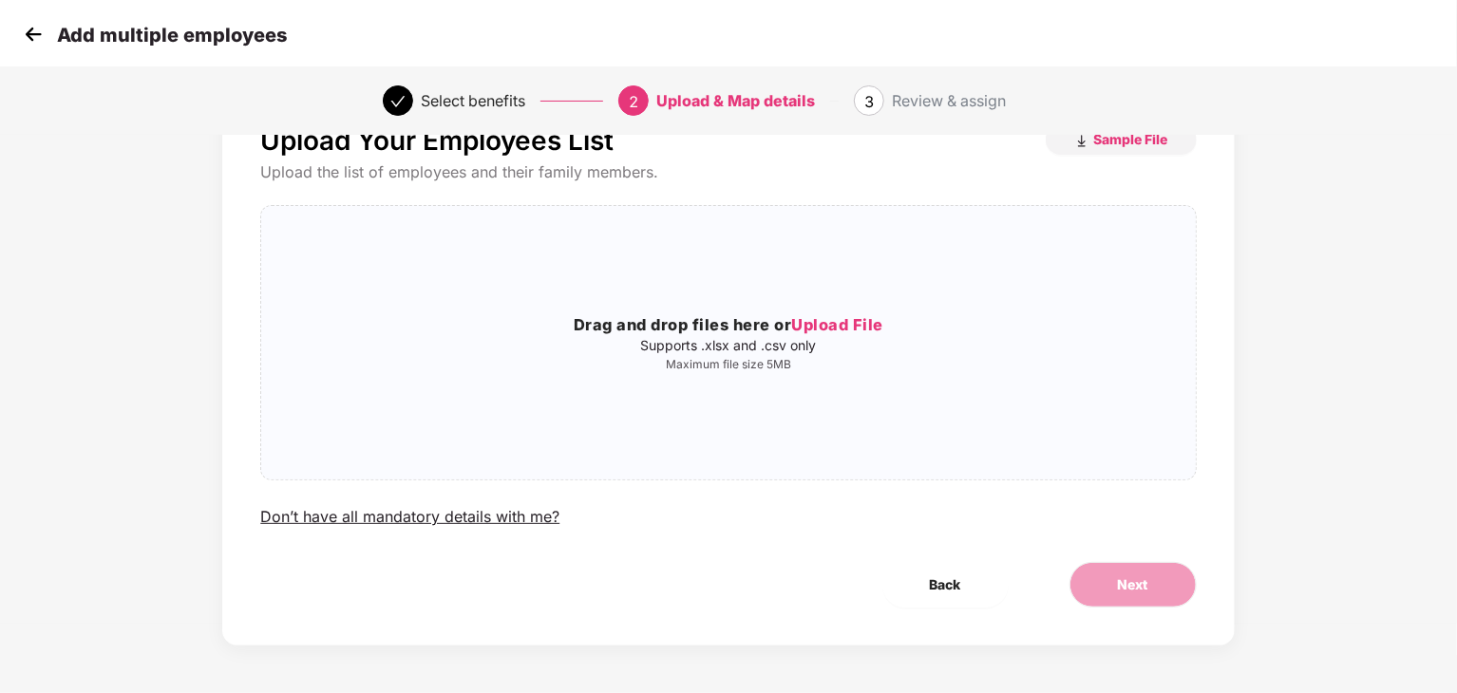
scroll to position [0, 0]
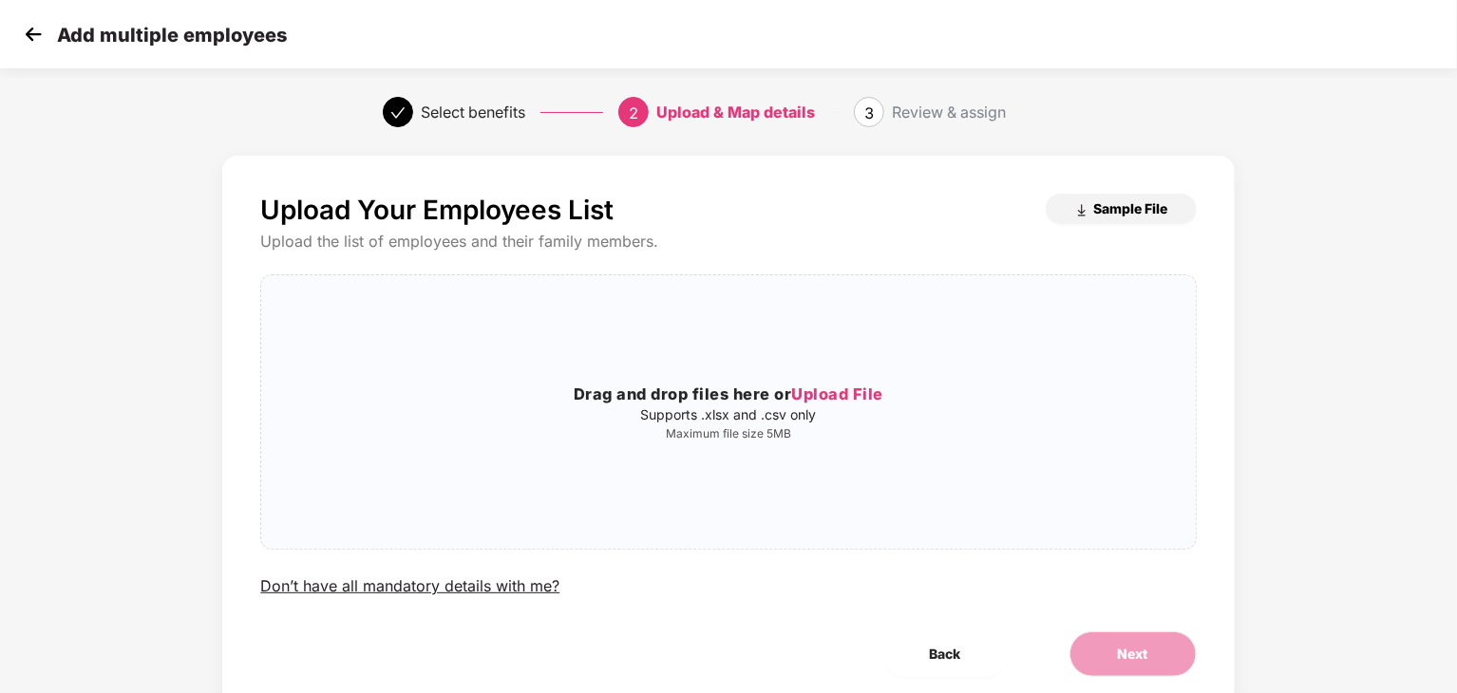
click at [1140, 208] on span "Sample File" at bounding box center [1131, 208] width 74 height 18
click at [1106, 209] on span "Sample File" at bounding box center [1131, 208] width 74 height 18
